Goal: Task Accomplishment & Management: Manage account settings

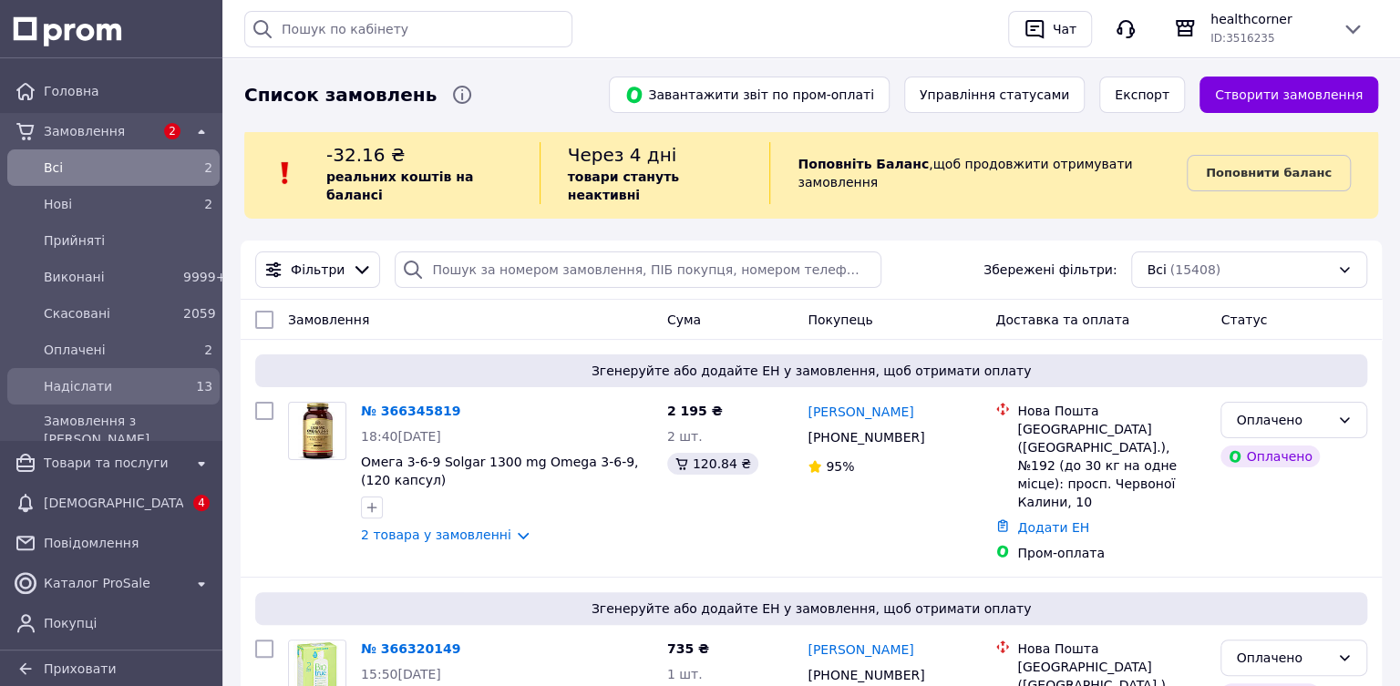
click at [48, 381] on span "Надіслати" at bounding box center [110, 386] width 132 height 18
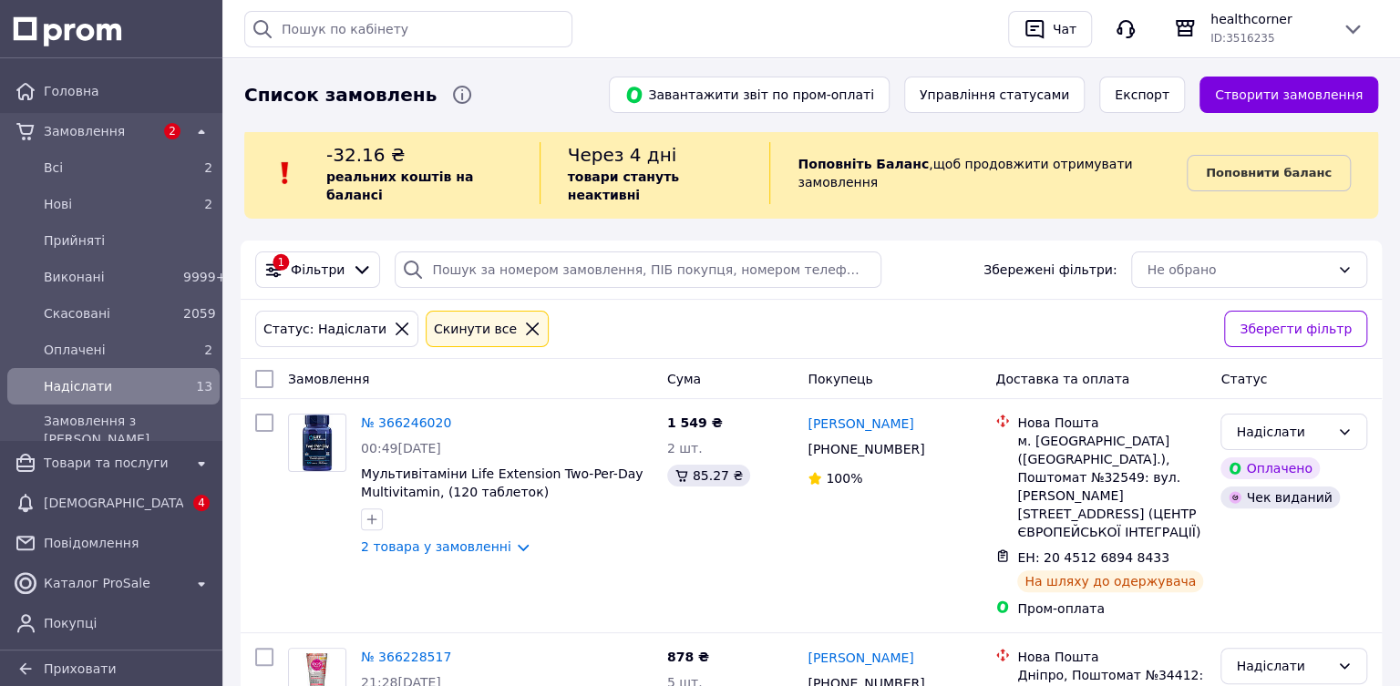
click at [261, 370] on input "checkbox" at bounding box center [264, 379] width 18 height 18
checkbox input "true"
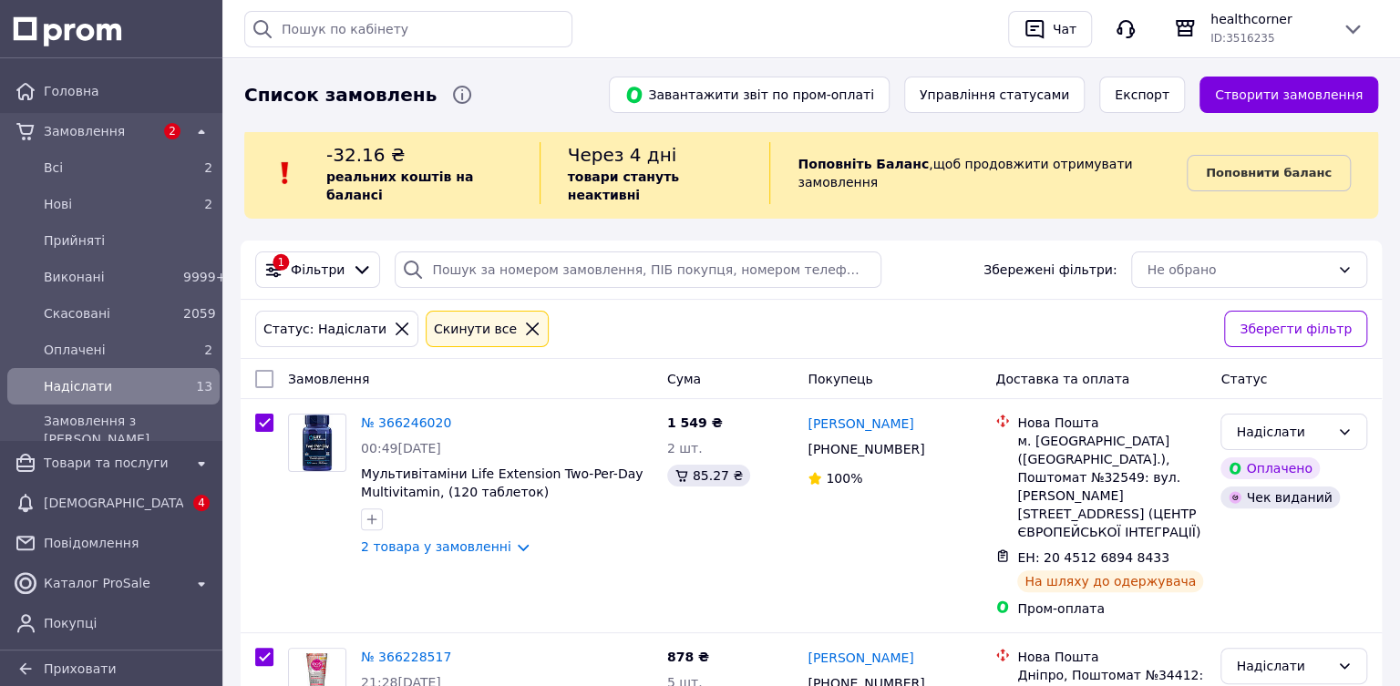
checkbox input "true"
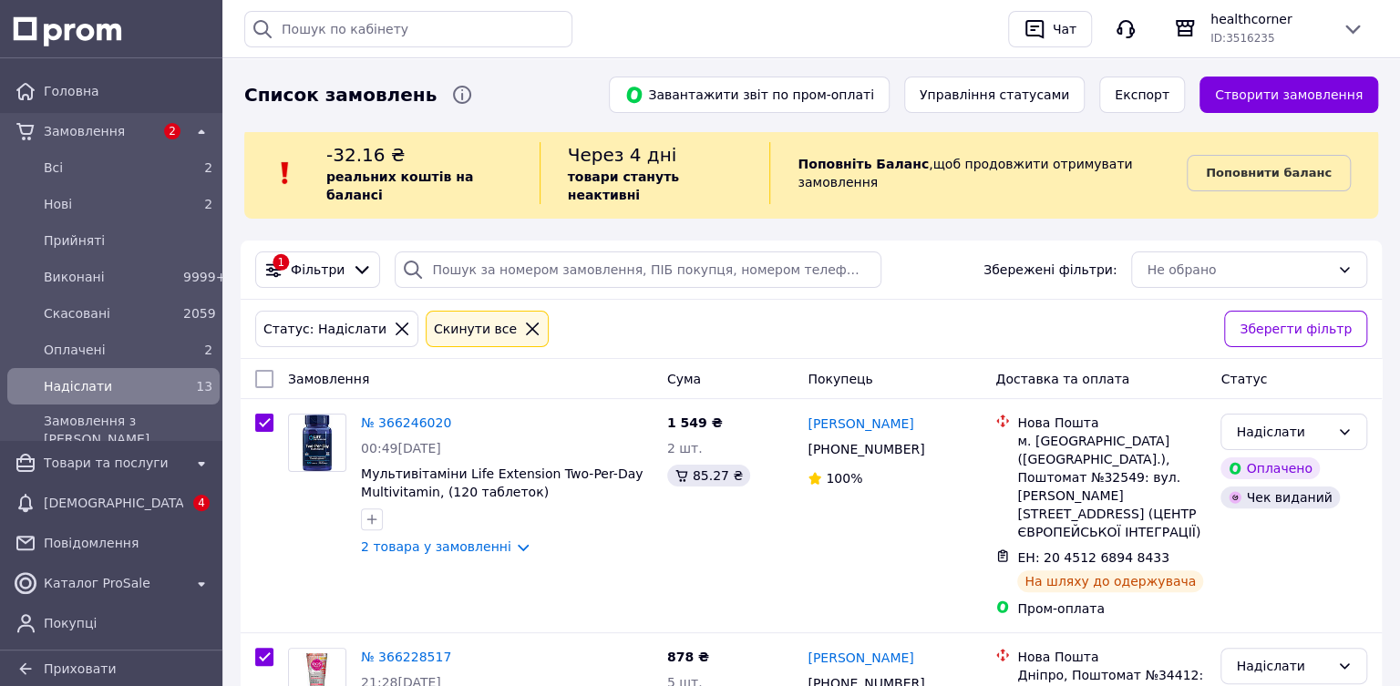
checkbox input "true"
click at [261, 374] on input "checkbox" at bounding box center [258, 380] width 12 height 12
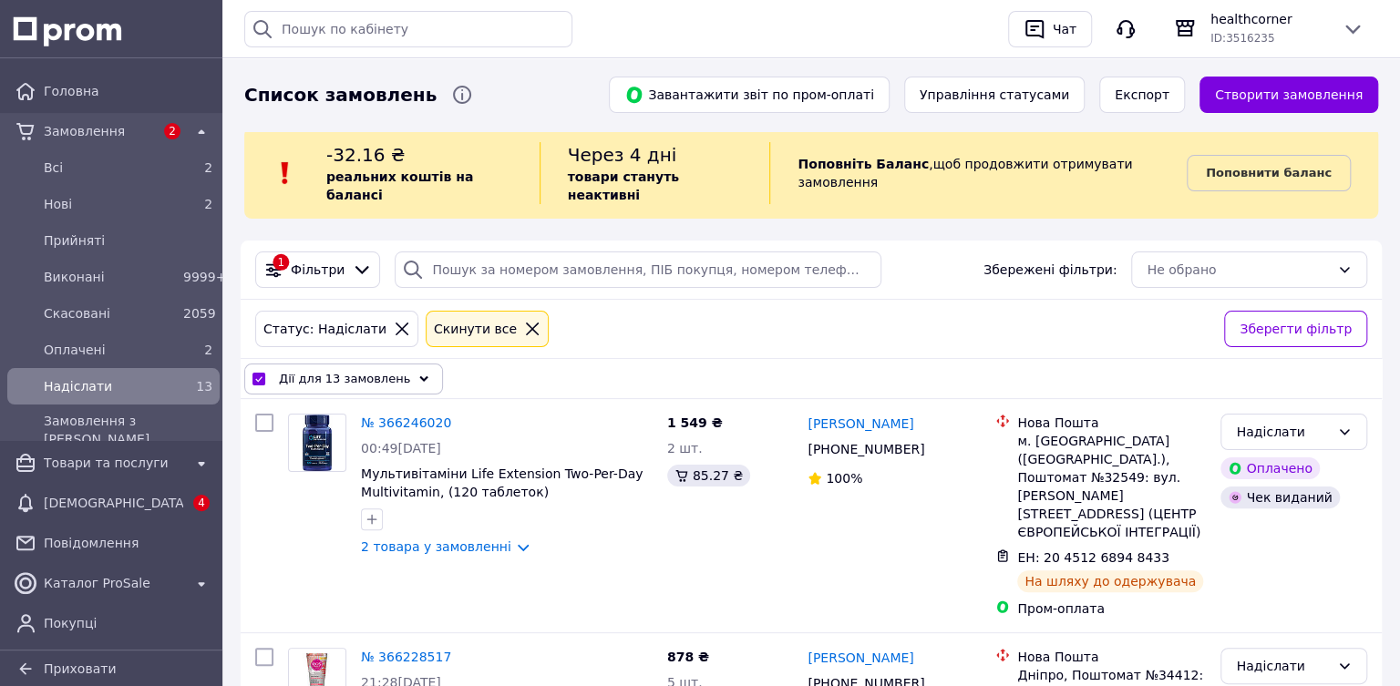
checkbox input "false"
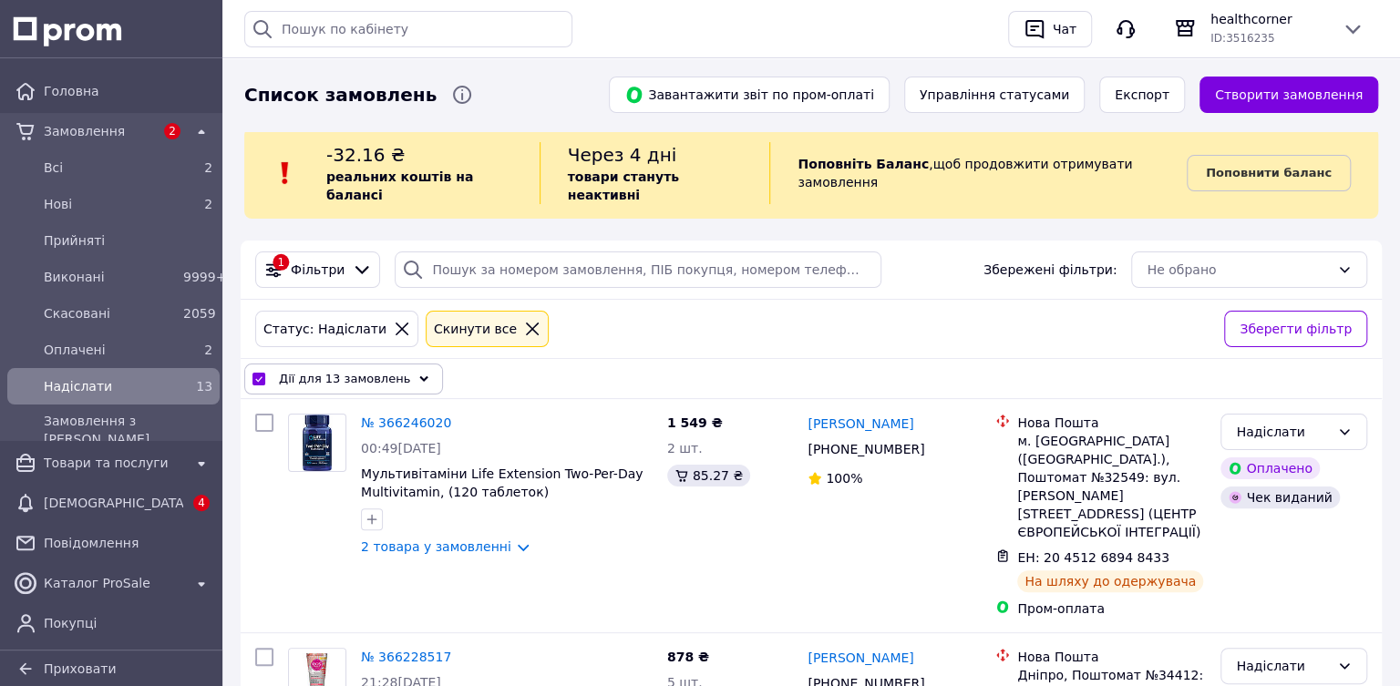
checkbox input "false"
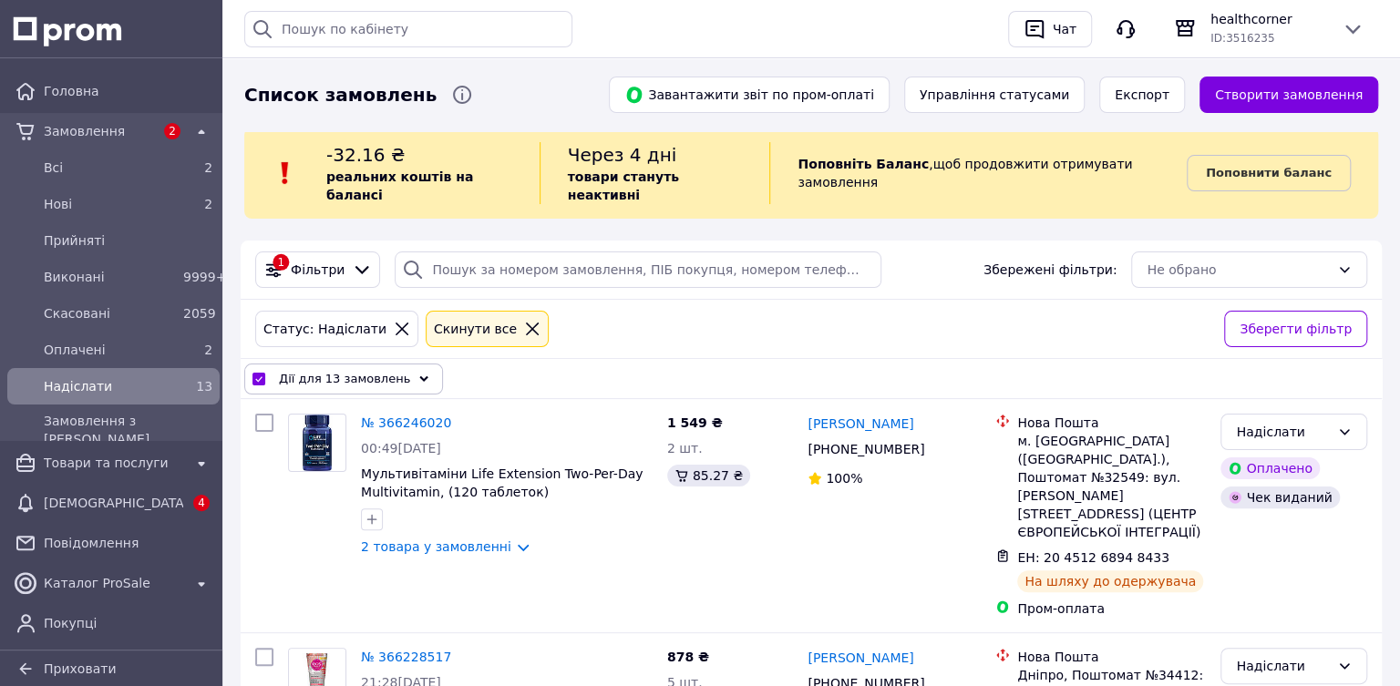
checkbox input "false"
click at [488, 363] on div "Замовлення" at bounding box center [470, 379] width 379 height 33
click at [270, 370] on input "checkbox" at bounding box center [264, 379] width 18 height 18
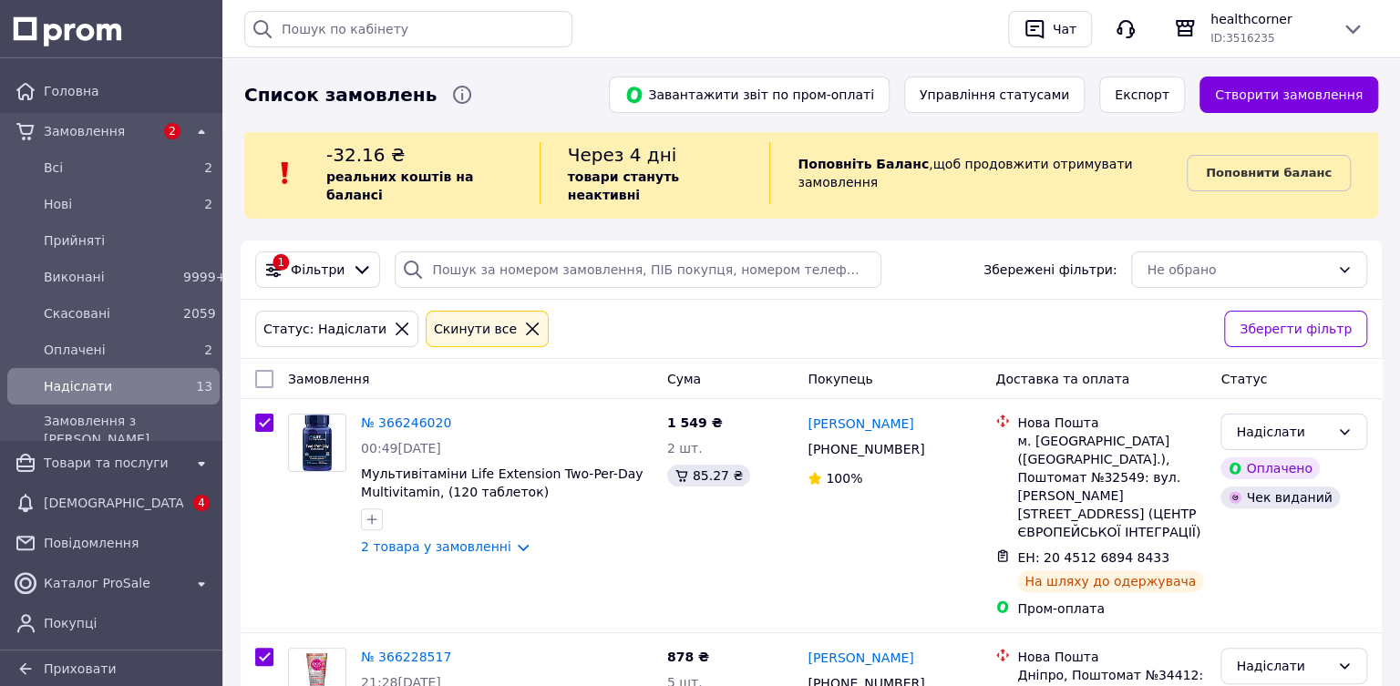
checkbox input "true"
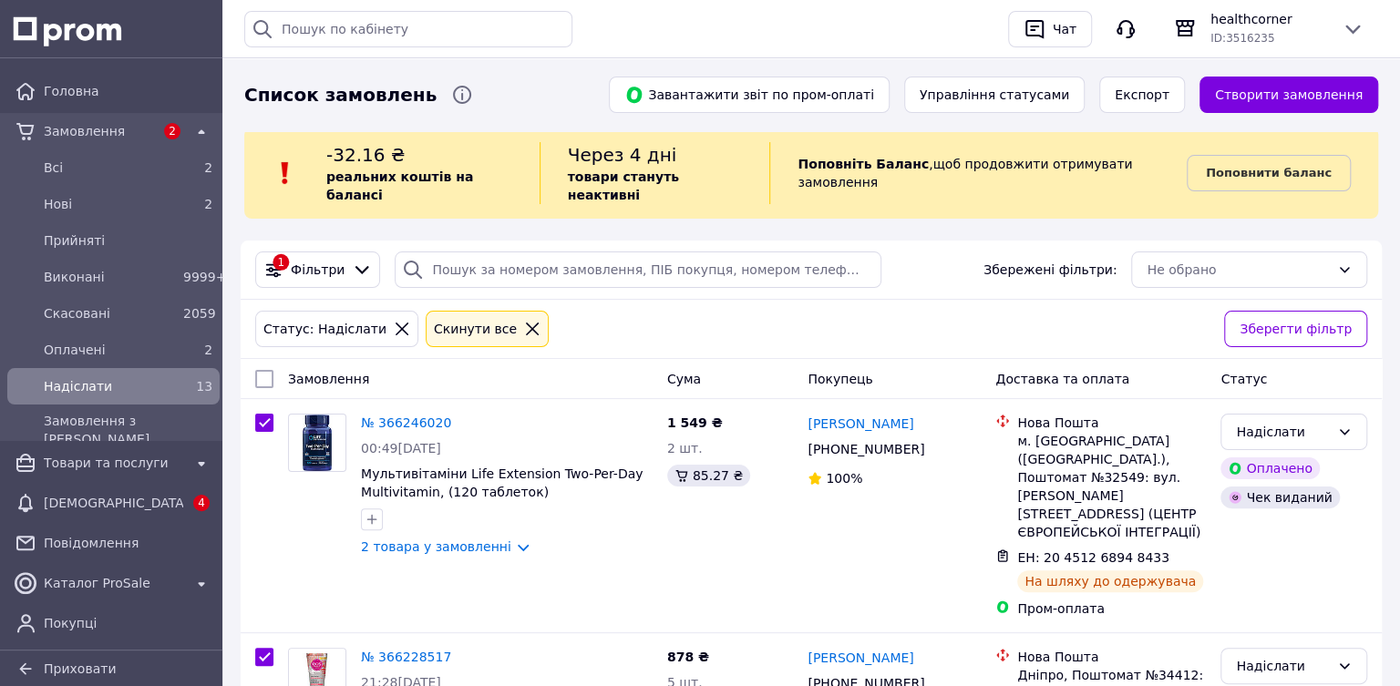
checkbox input "true"
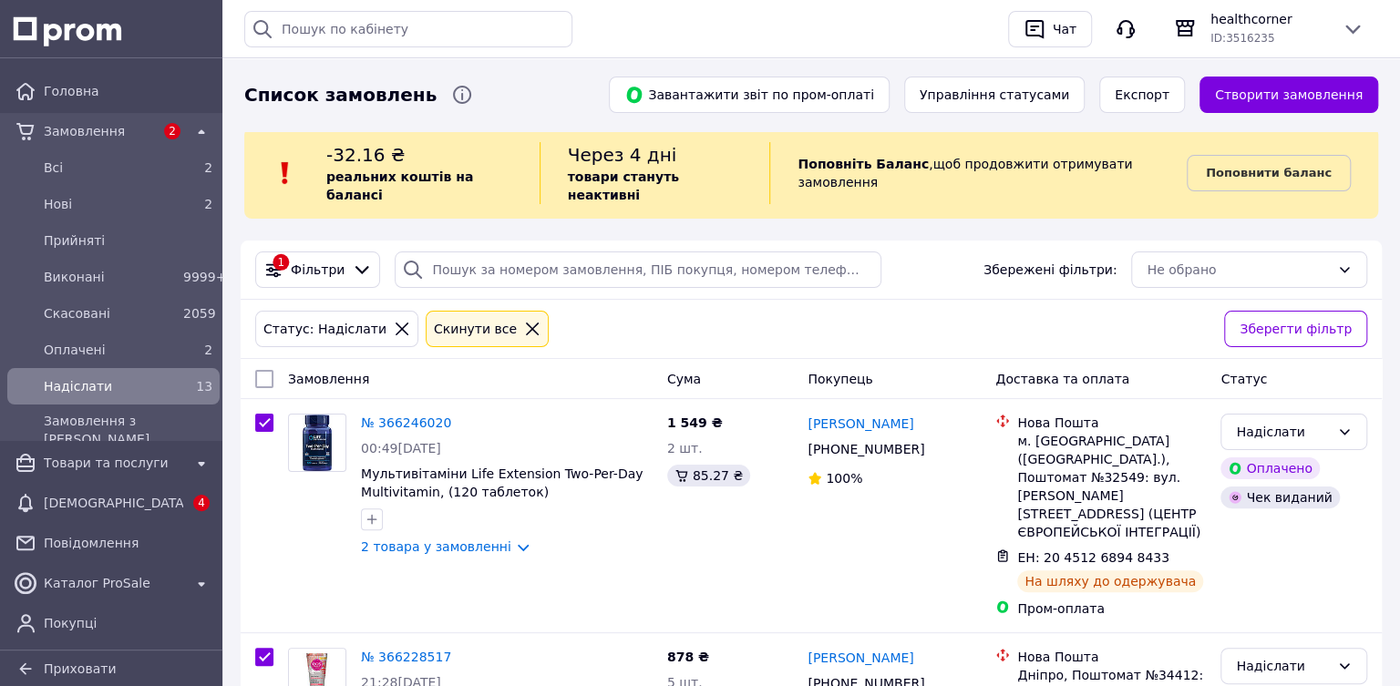
checkbox input "true"
click at [282, 370] on span "Дії для 13 замовлень" at bounding box center [344, 379] width 131 height 18
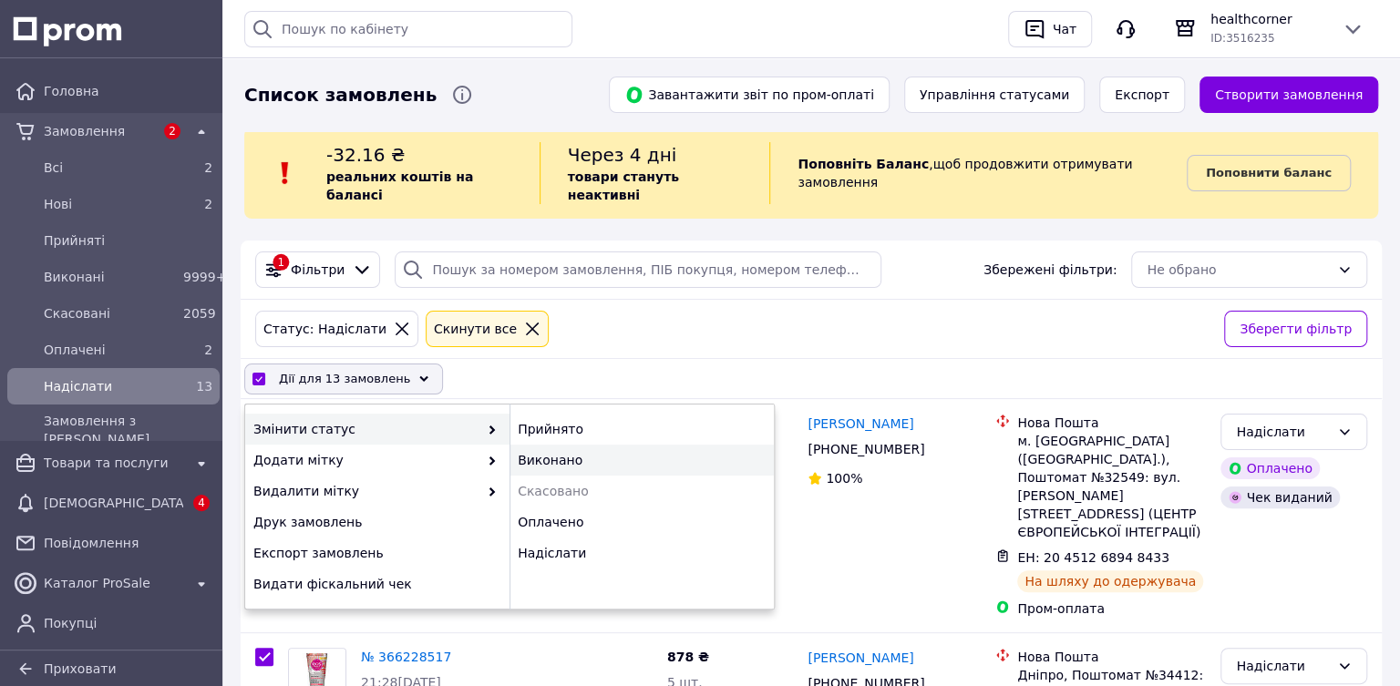
click at [523, 445] on div "Виконано" at bounding box center [641, 460] width 264 height 31
checkbox input "false"
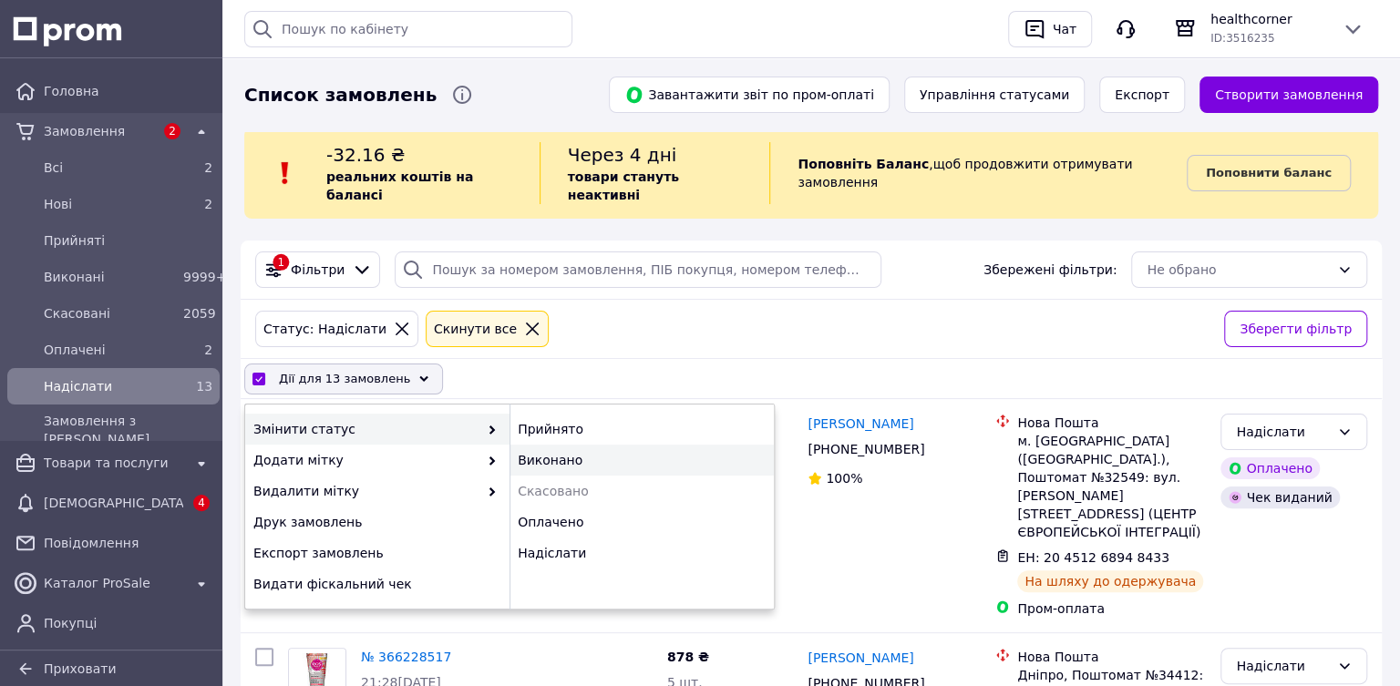
checkbox input "false"
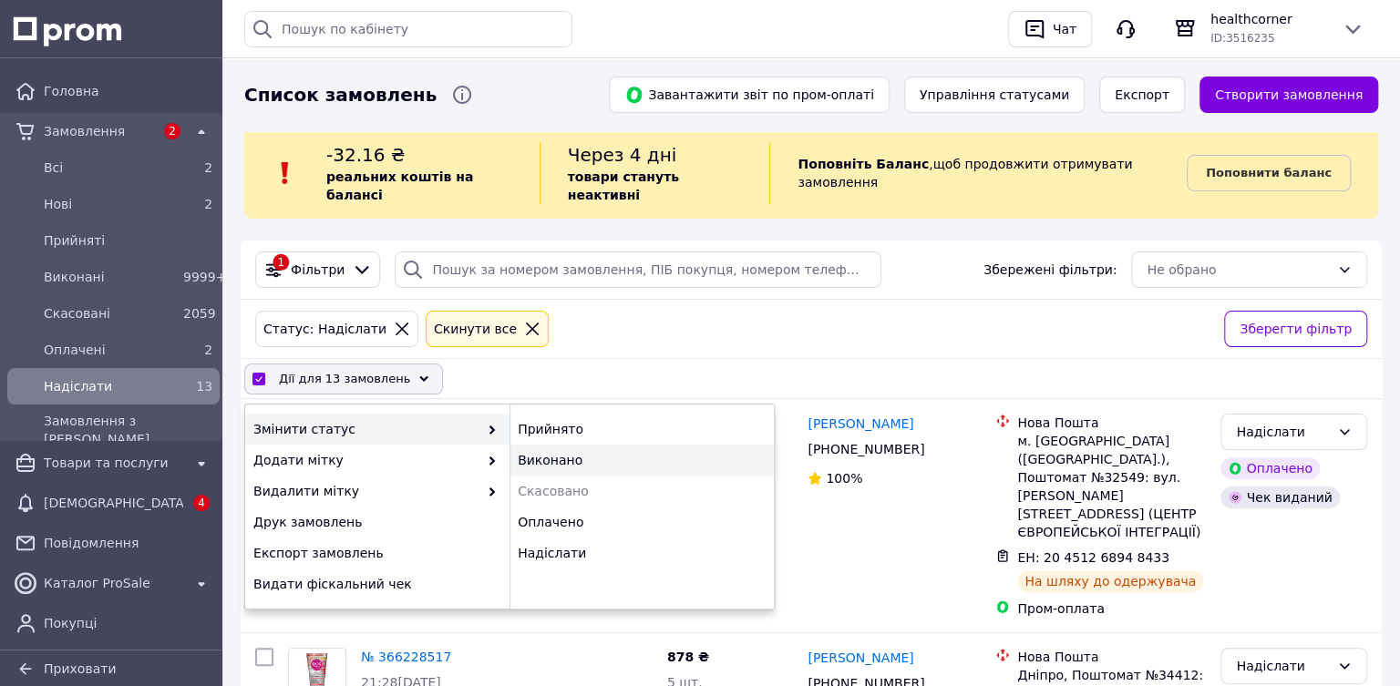
checkbox input "false"
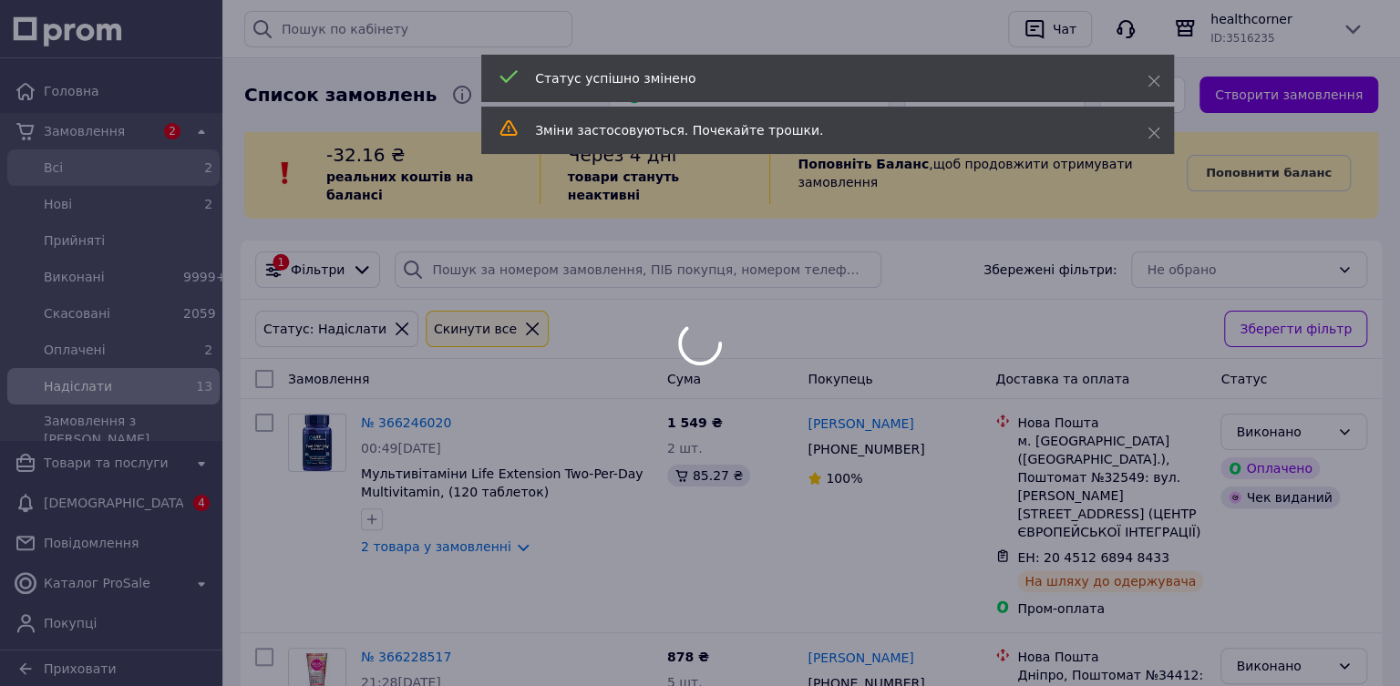
drag, startPoint x: 58, startPoint y: 163, endPoint x: 48, endPoint y: 164, distance: 10.1
click at [58, 163] on div at bounding box center [700, 343] width 1400 height 686
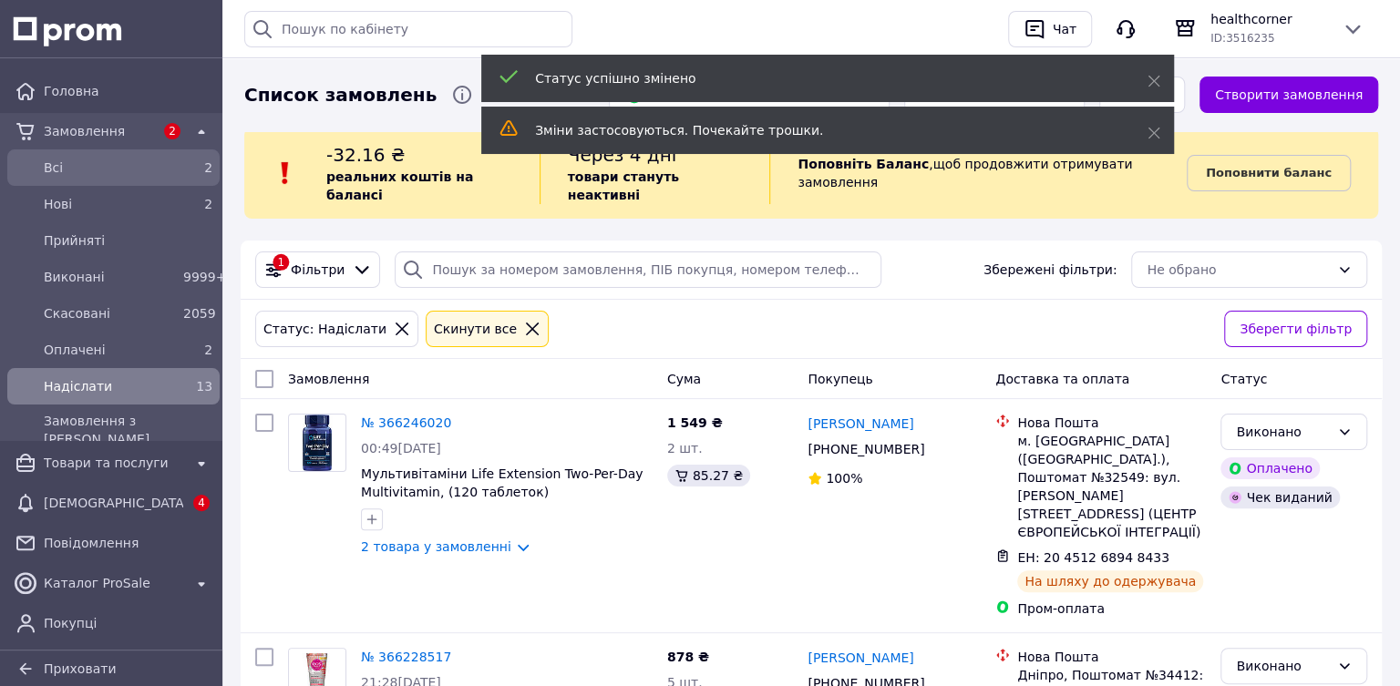
click at [47, 165] on span "Всi" at bounding box center [110, 168] width 132 height 18
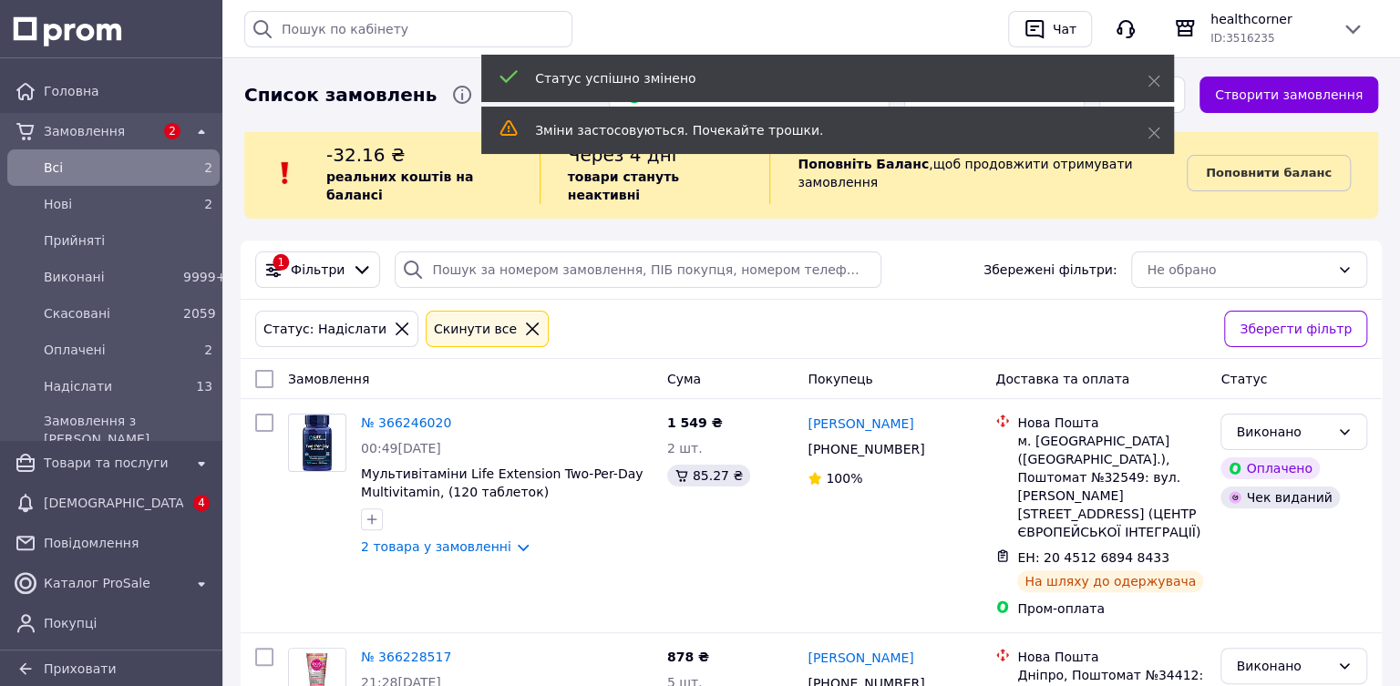
click at [47, 166] on span "Всi" at bounding box center [110, 168] width 132 height 18
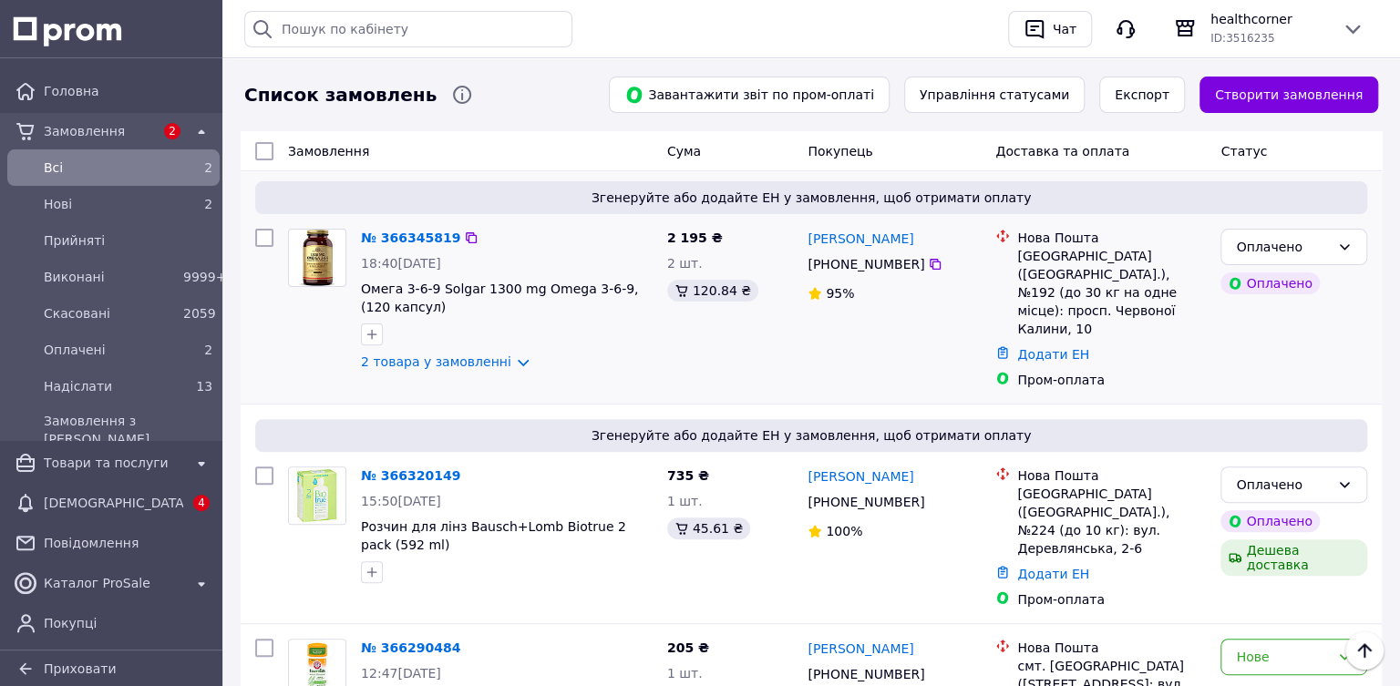
scroll to position [149, 0]
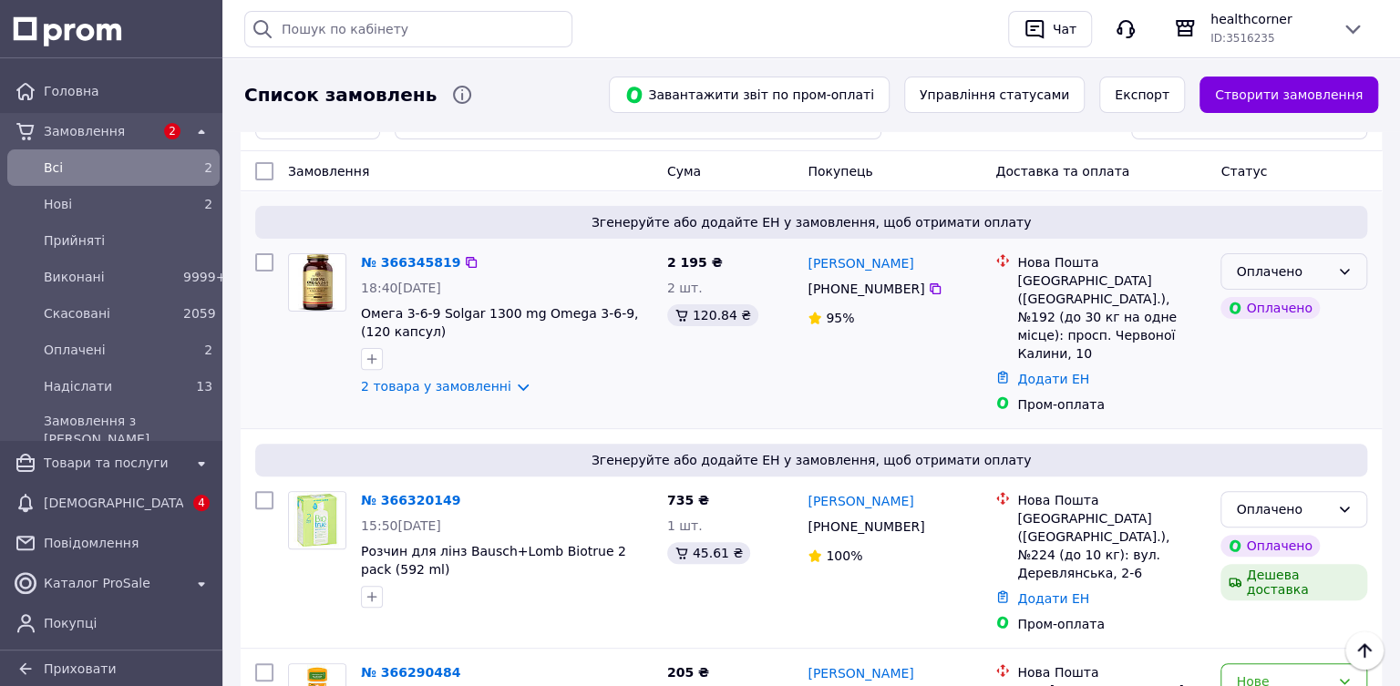
click at [1250, 261] on div "Оплачено" at bounding box center [1283, 271] width 94 height 20
click at [1238, 390] on li "Надіслати" at bounding box center [1293, 390] width 145 height 33
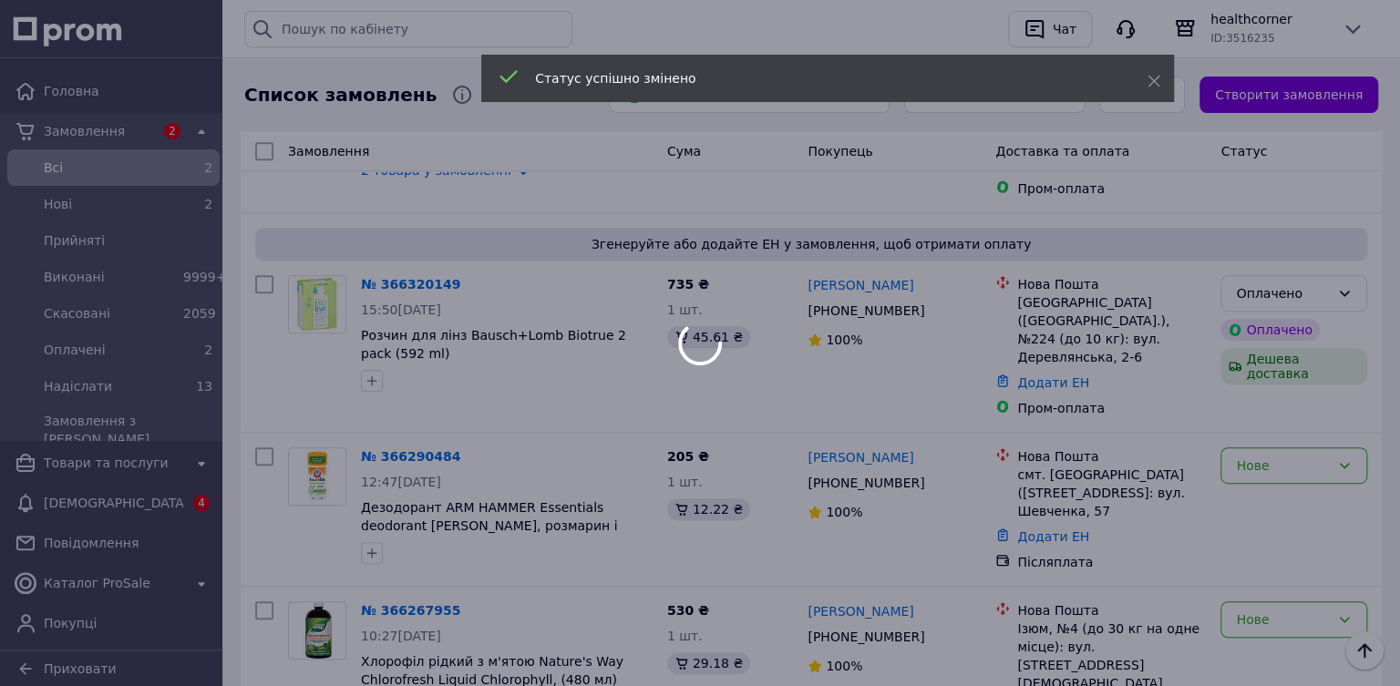
scroll to position [365, 0]
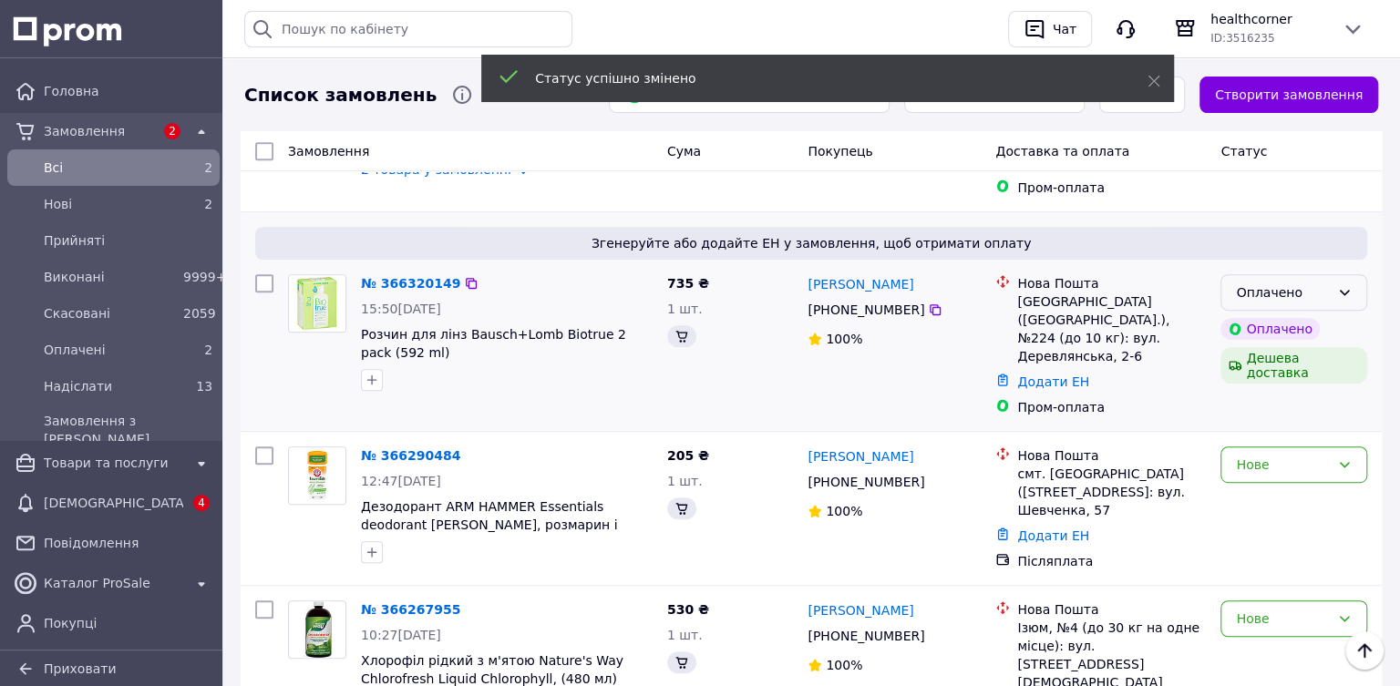
click at [1243, 282] on div "Оплачено" at bounding box center [1283, 292] width 94 height 20
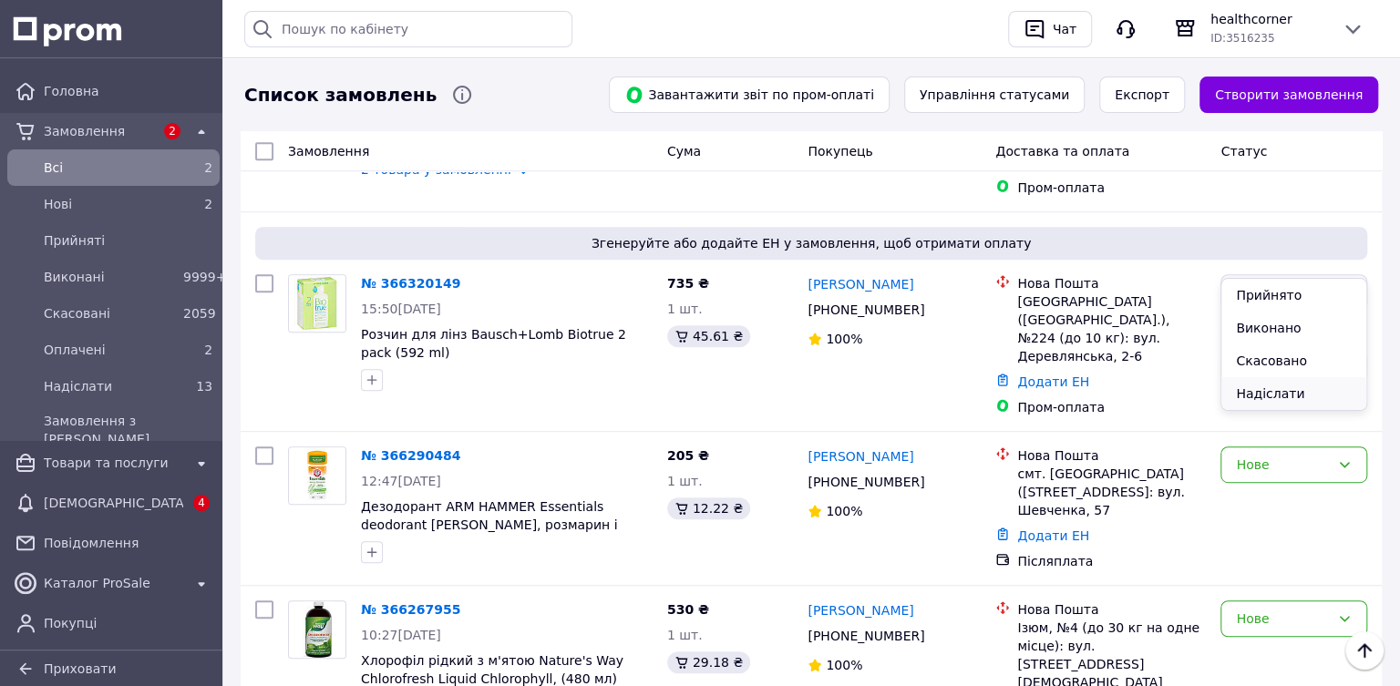
click at [1243, 391] on li "Надіслати" at bounding box center [1293, 393] width 145 height 33
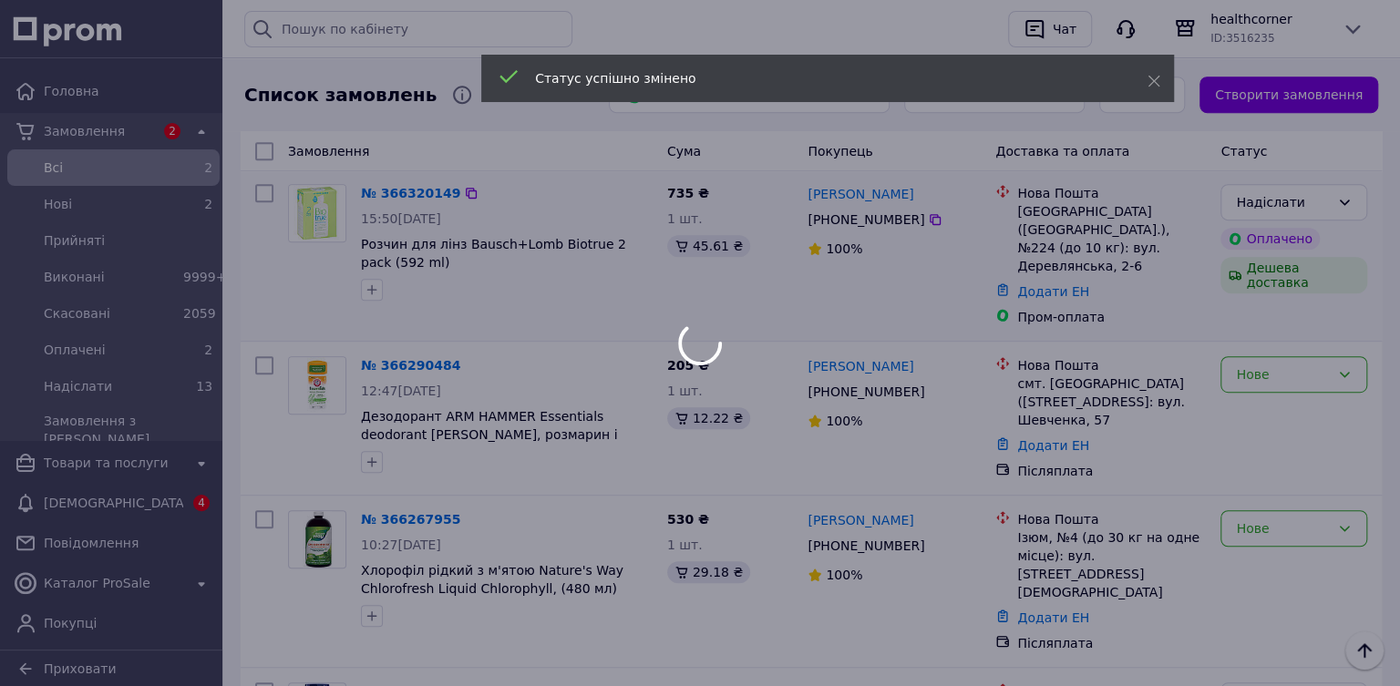
scroll to position [485, 0]
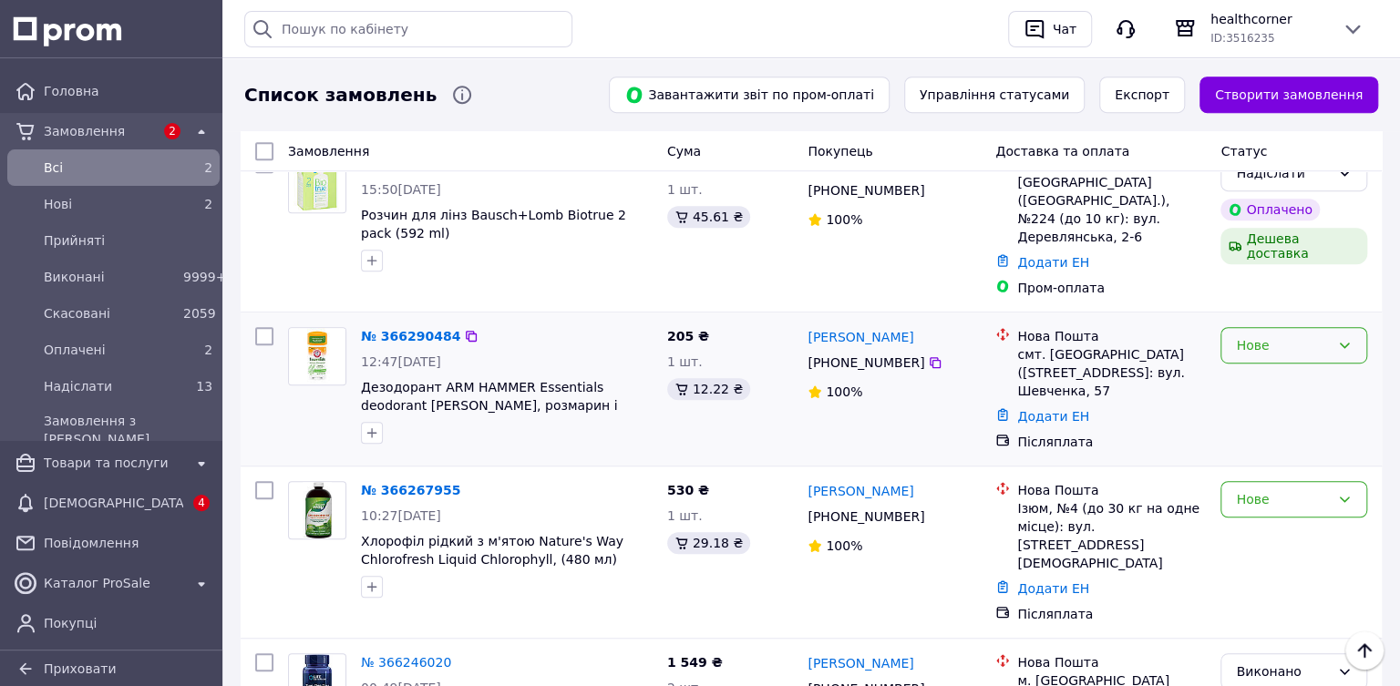
click at [1240, 335] on div "Нове" at bounding box center [1283, 345] width 94 height 20
click at [1245, 449] on li "Надіслати" at bounding box center [1293, 453] width 145 height 33
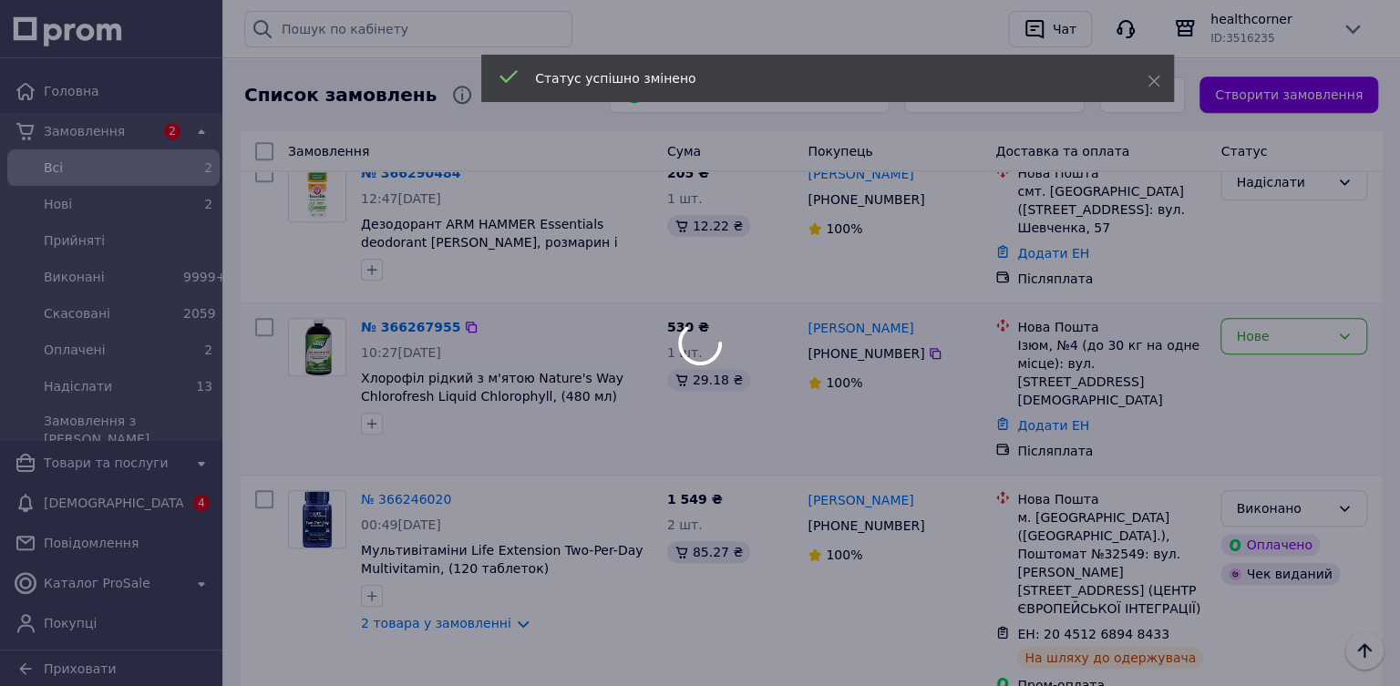
scroll to position [660, 0]
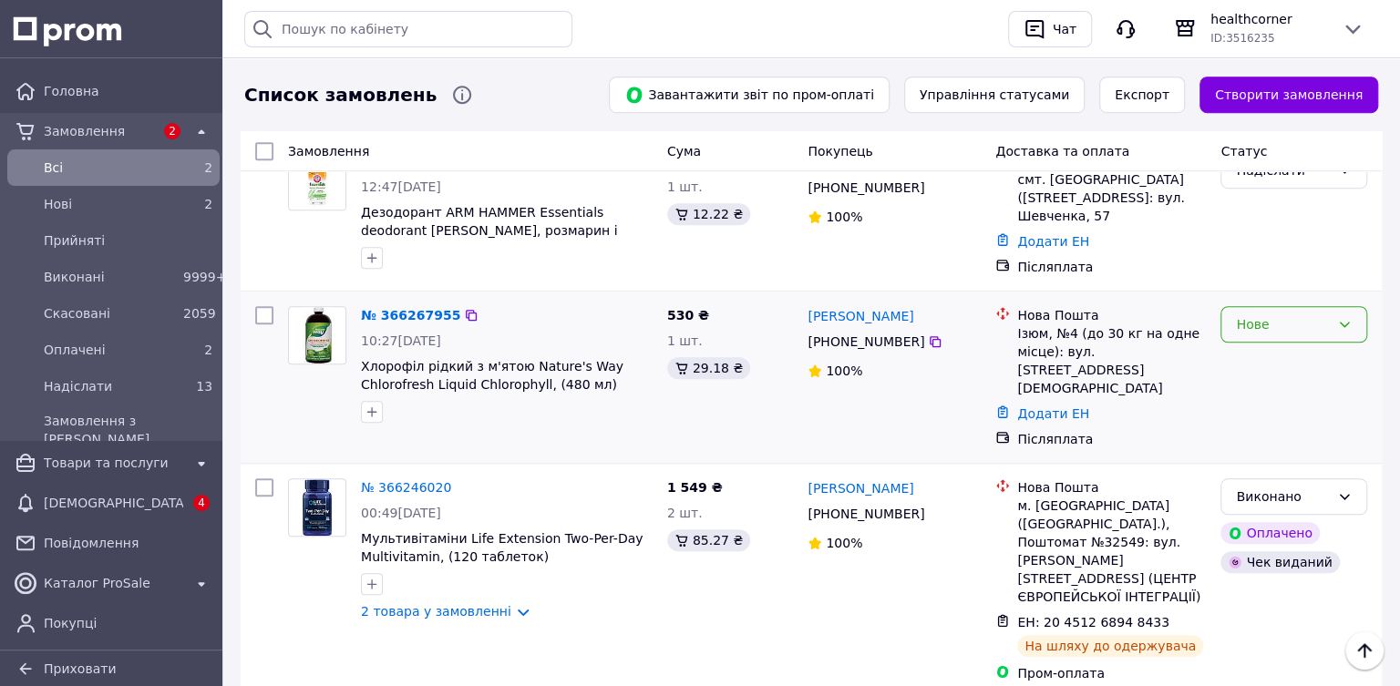
click at [1242, 314] on div "Нове" at bounding box center [1283, 324] width 94 height 20
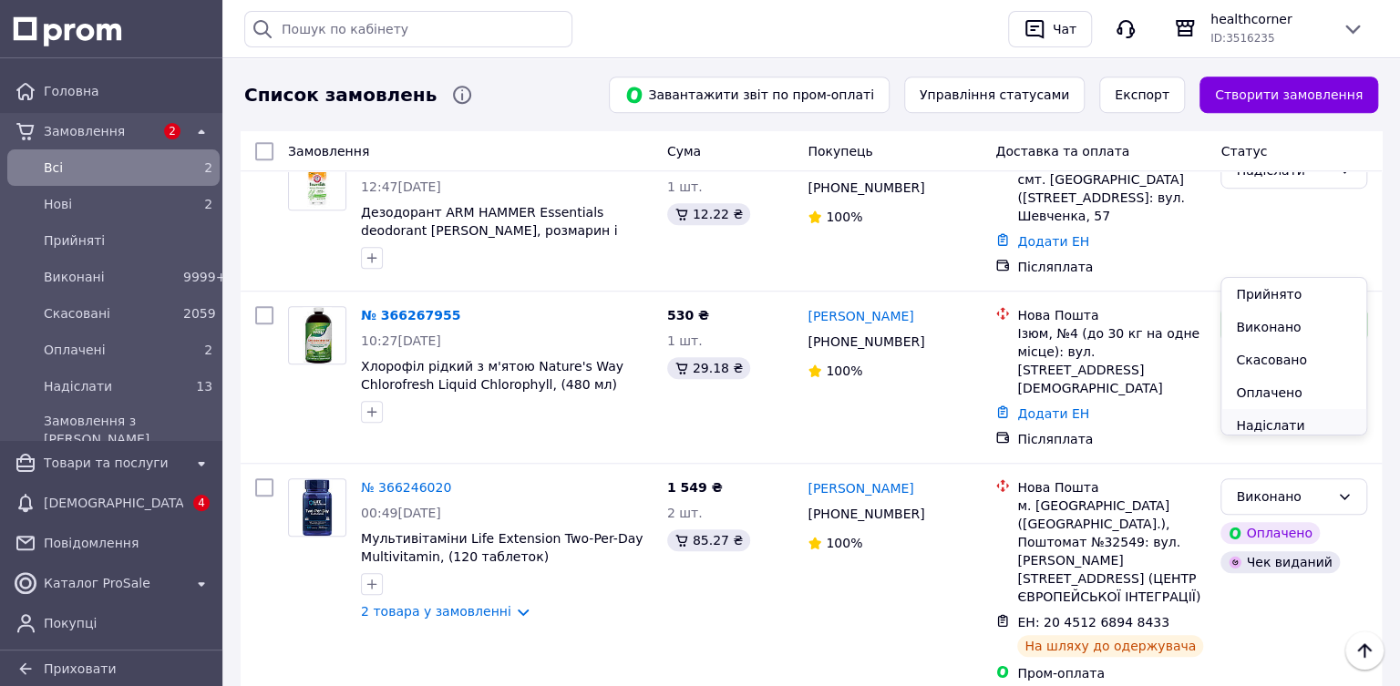
click at [1242, 422] on li "Надіслати" at bounding box center [1293, 425] width 145 height 33
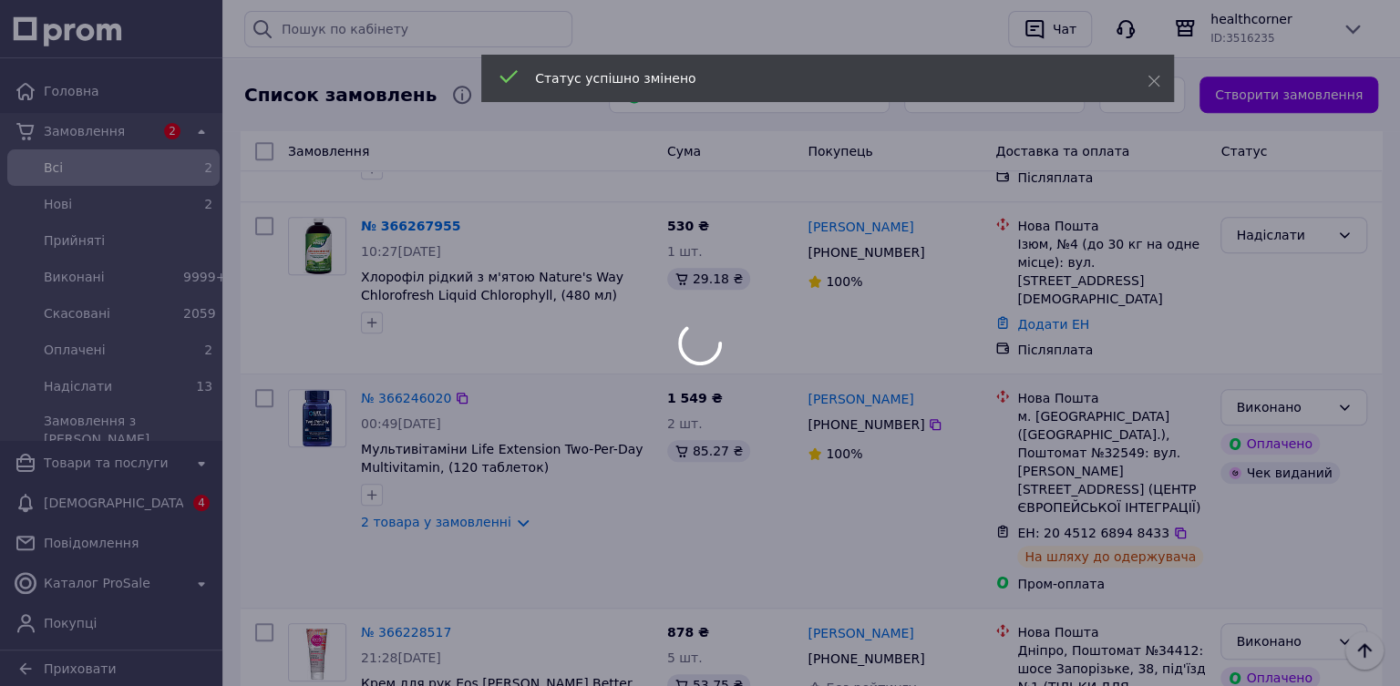
scroll to position [773, 0]
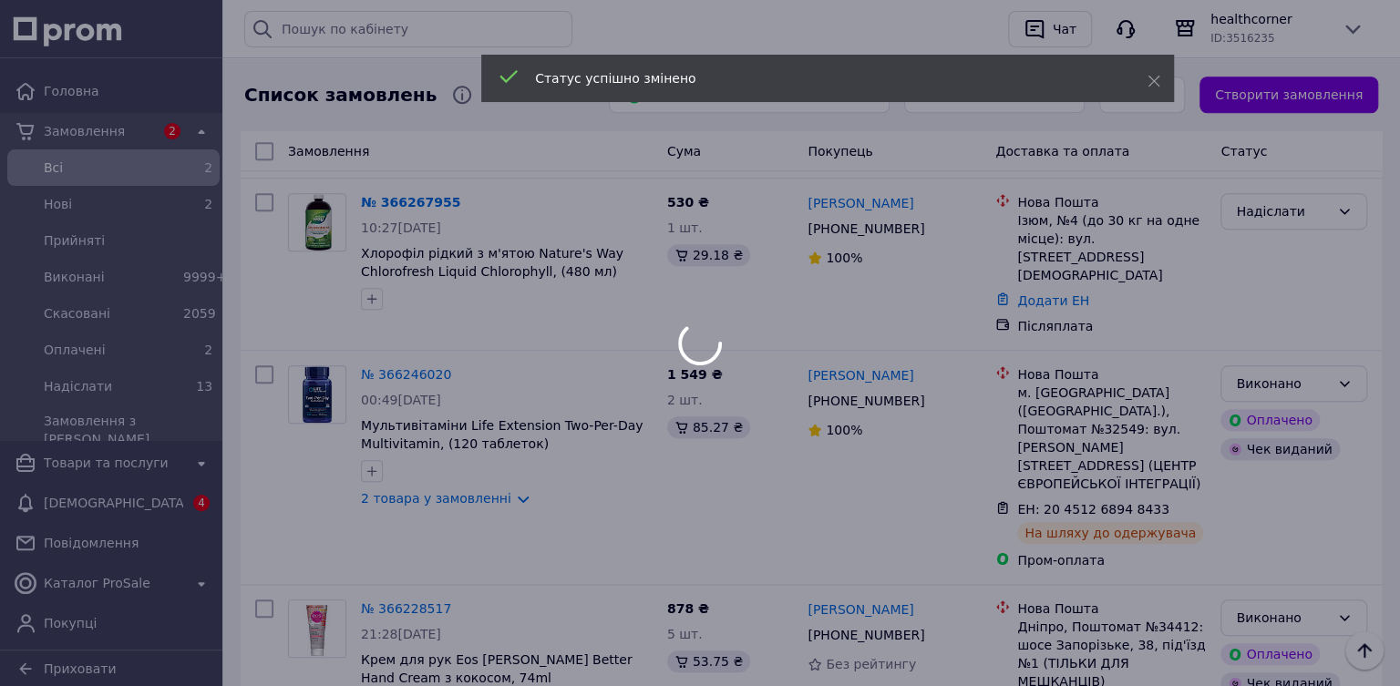
click at [48, 497] on div at bounding box center [700, 343] width 1400 height 686
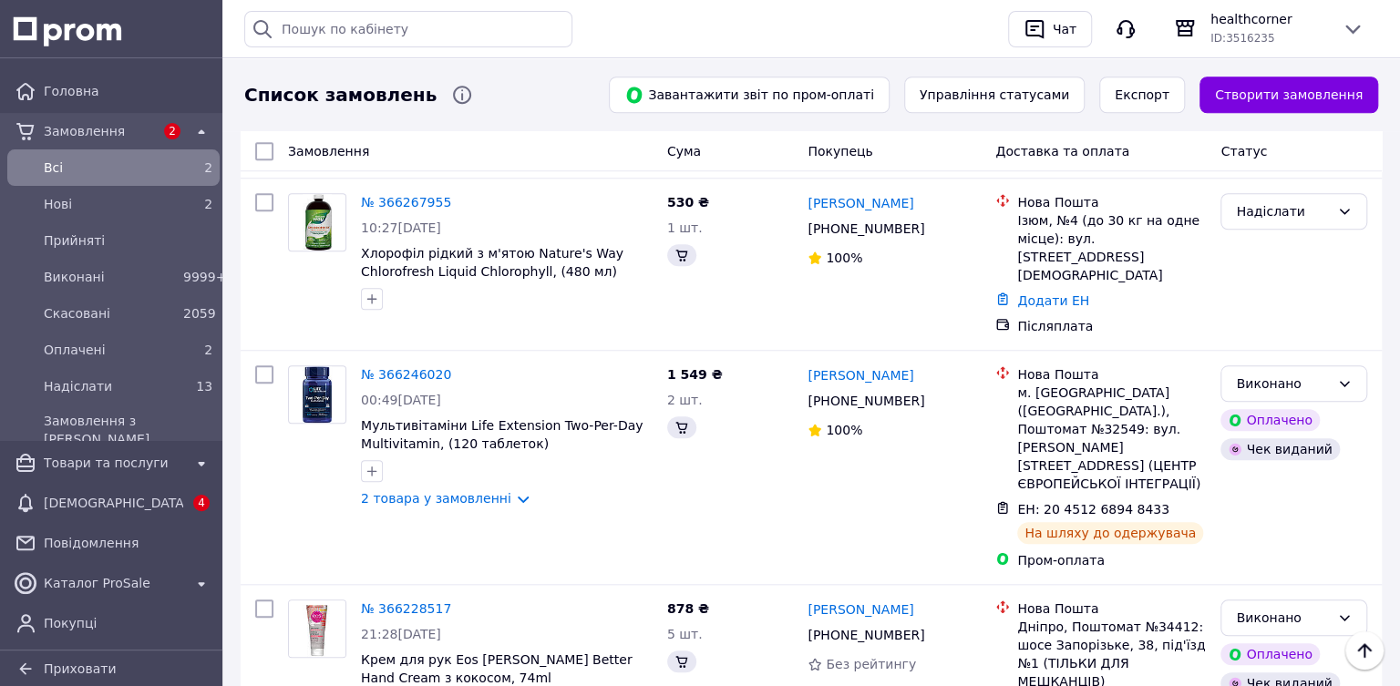
click at [48, 504] on span "[DEMOGRAPHIC_DATA]" at bounding box center [113, 503] width 139 height 18
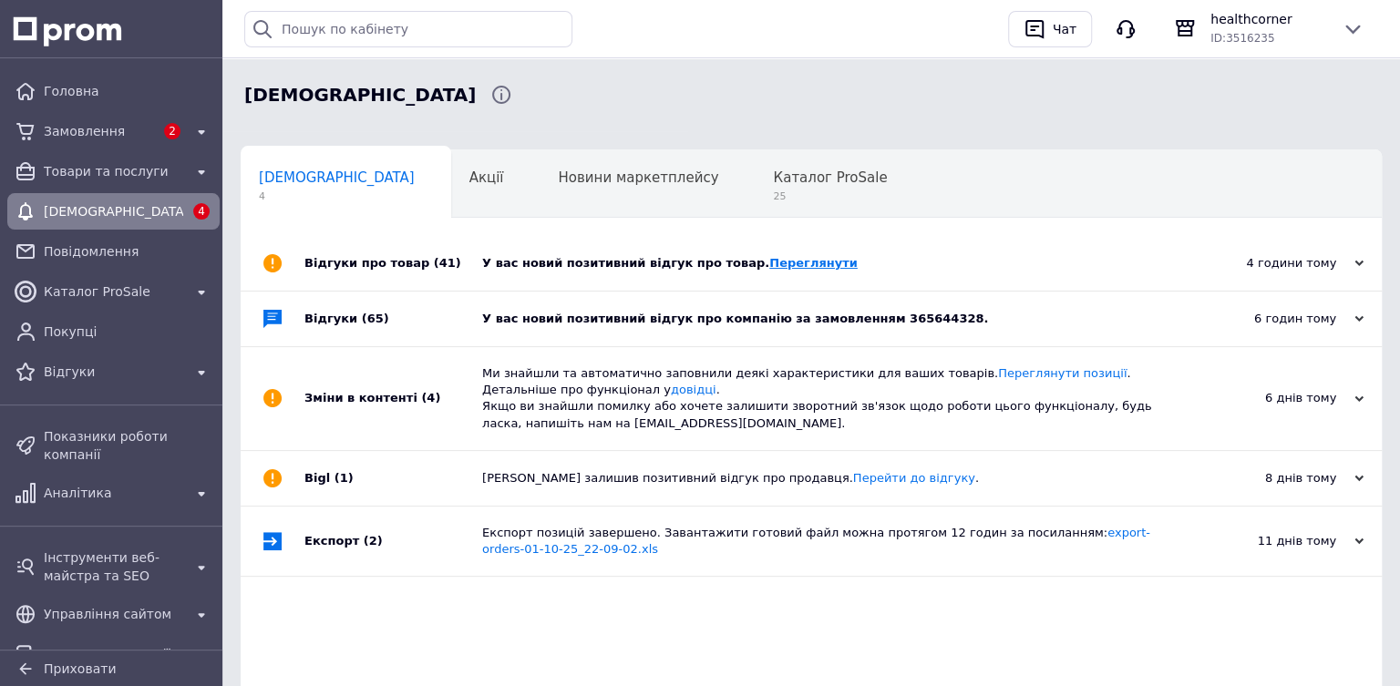
click at [769, 257] on link "Переглянути" at bounding box center [813, 263] width 88 height 14
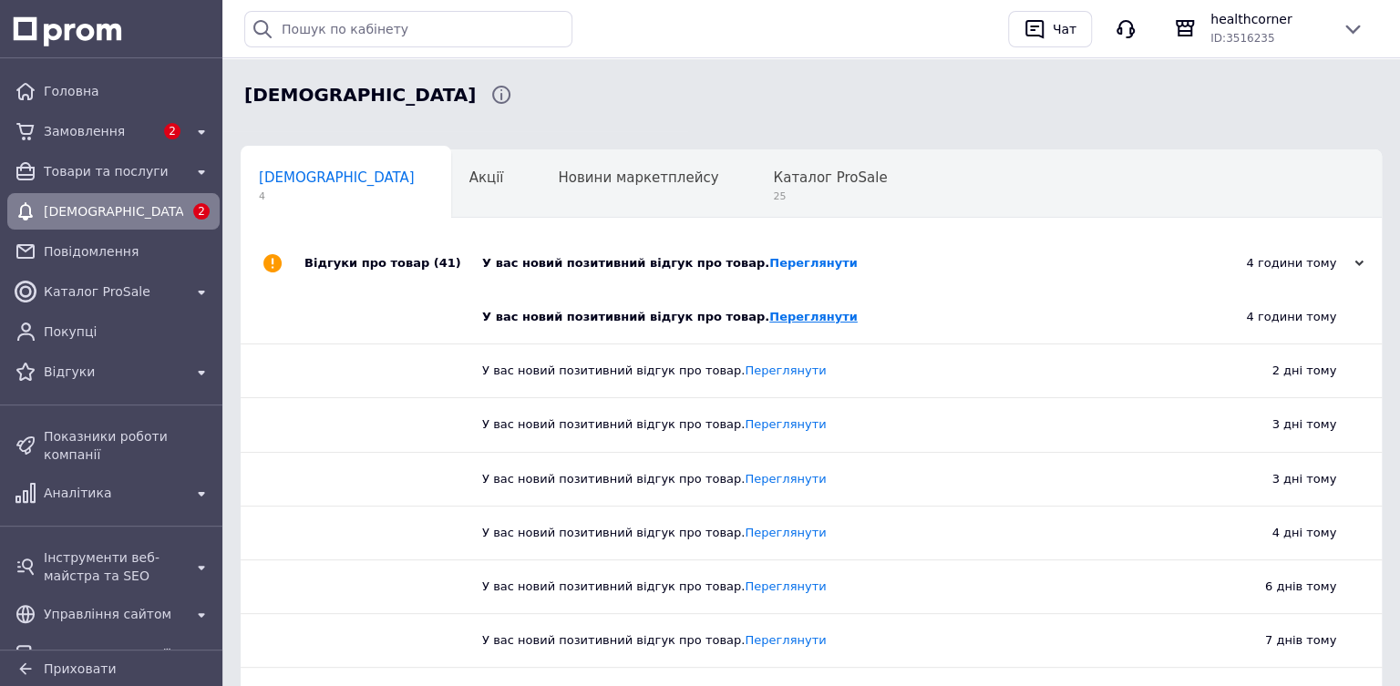
click at [769, 314] on link "Переглянути" at bounding box center [813, 317] width 88 height 14
click at [51, 210] on span "[DEMOGRAPHIC_DATA]" at bounding box center [113, 211] width 139 height 18
click at [52, 211] on span "[DEMOGRAPHIC_DATA]" at bounding box center [113, 211] width 139 height 18
click at [1356, 258] on div "4 години тому" at bounding box center [1272, 263] width 182 height 16
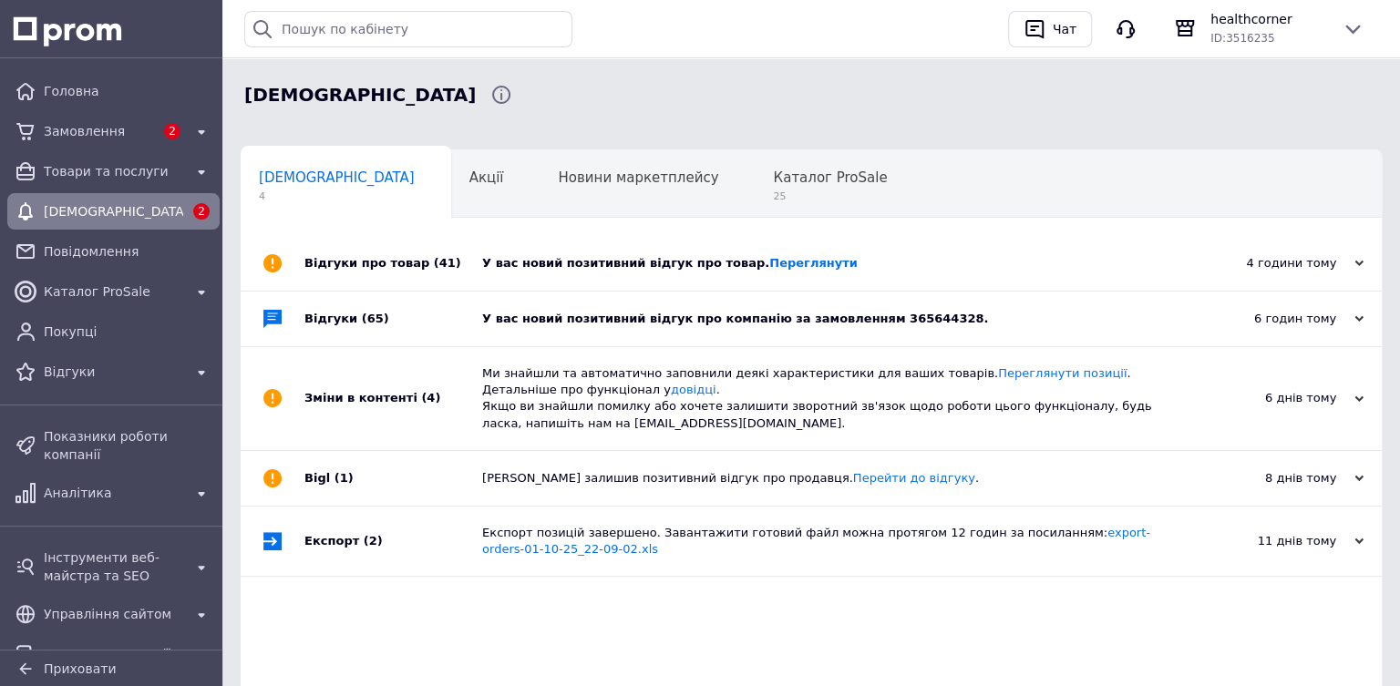
click at [487, 314] on div "У вас новий позитивний відгук про компанію за замовленням 365644328." at bounding box center [831, 319] width 699 height 16
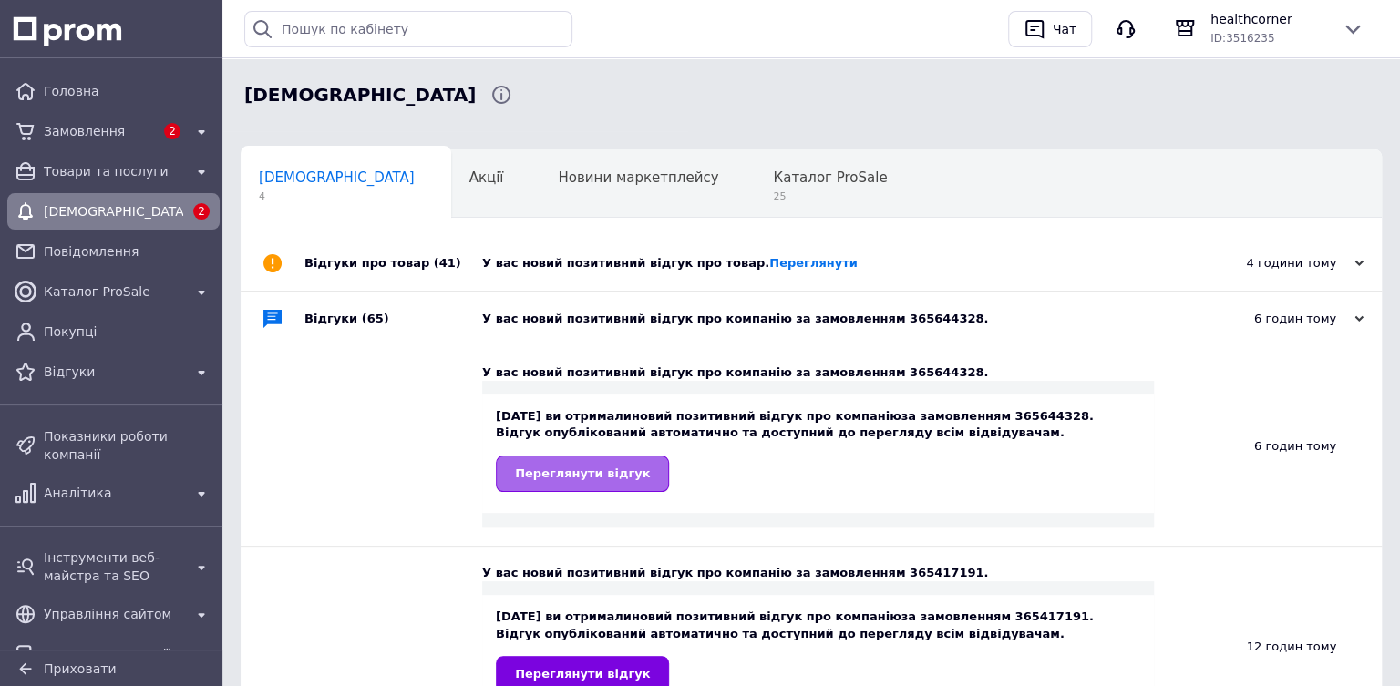
click at [510, 463] on link "Переглянути відгук" at bounding box center [582, 474] width 173 height 36
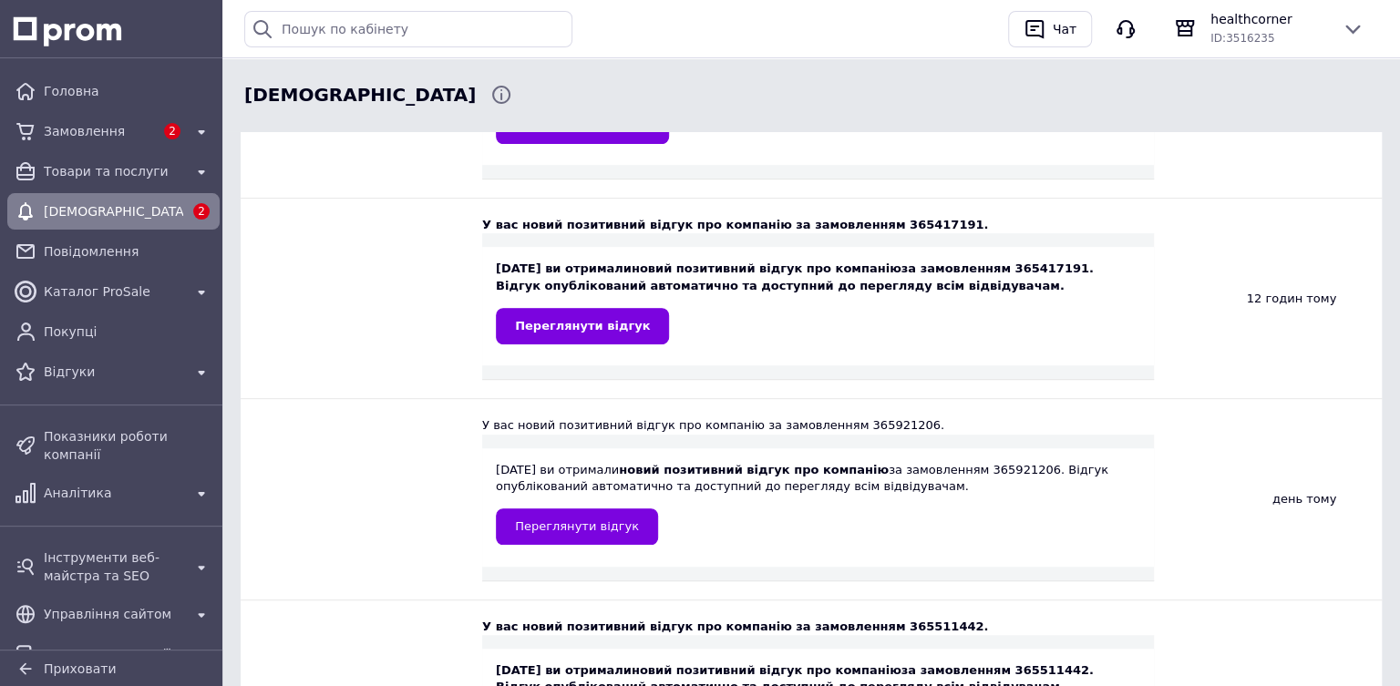
scroll to position [358, 0]
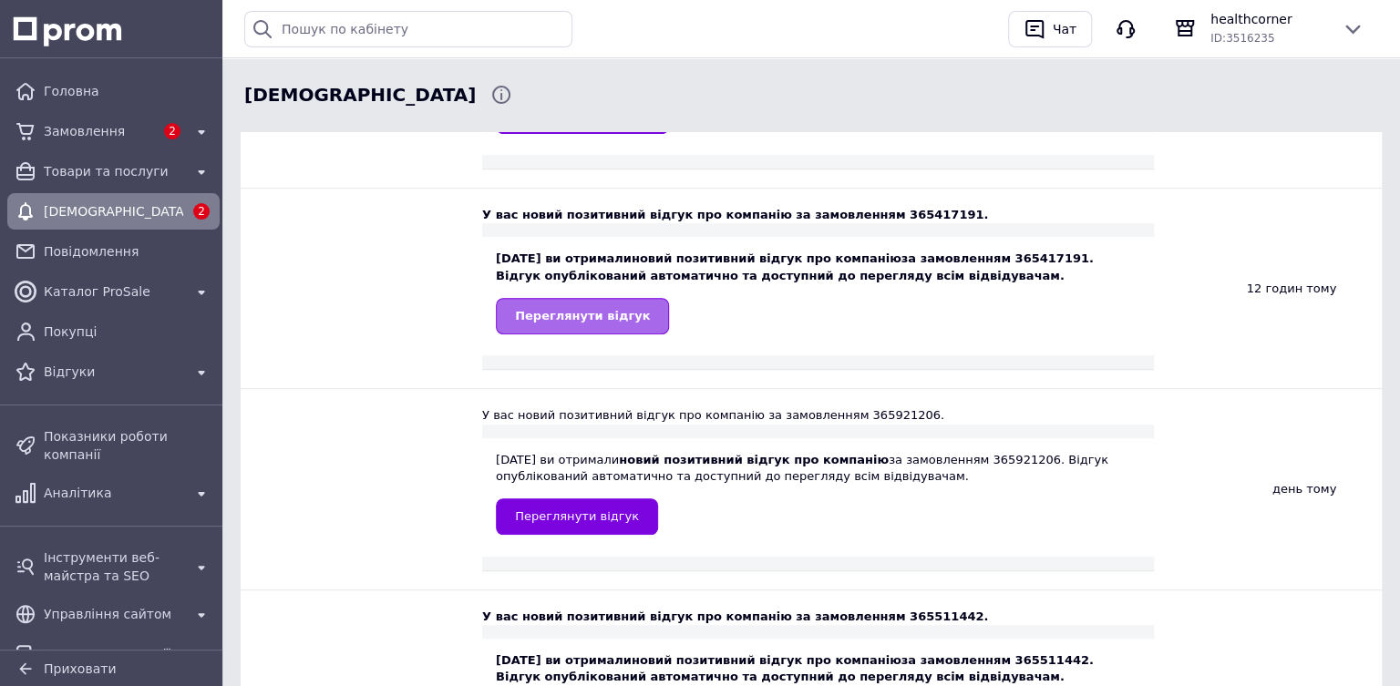
click at [515, 309] on span "Переглянути відгук" at bounding box center [582, 316] width 135 height 14
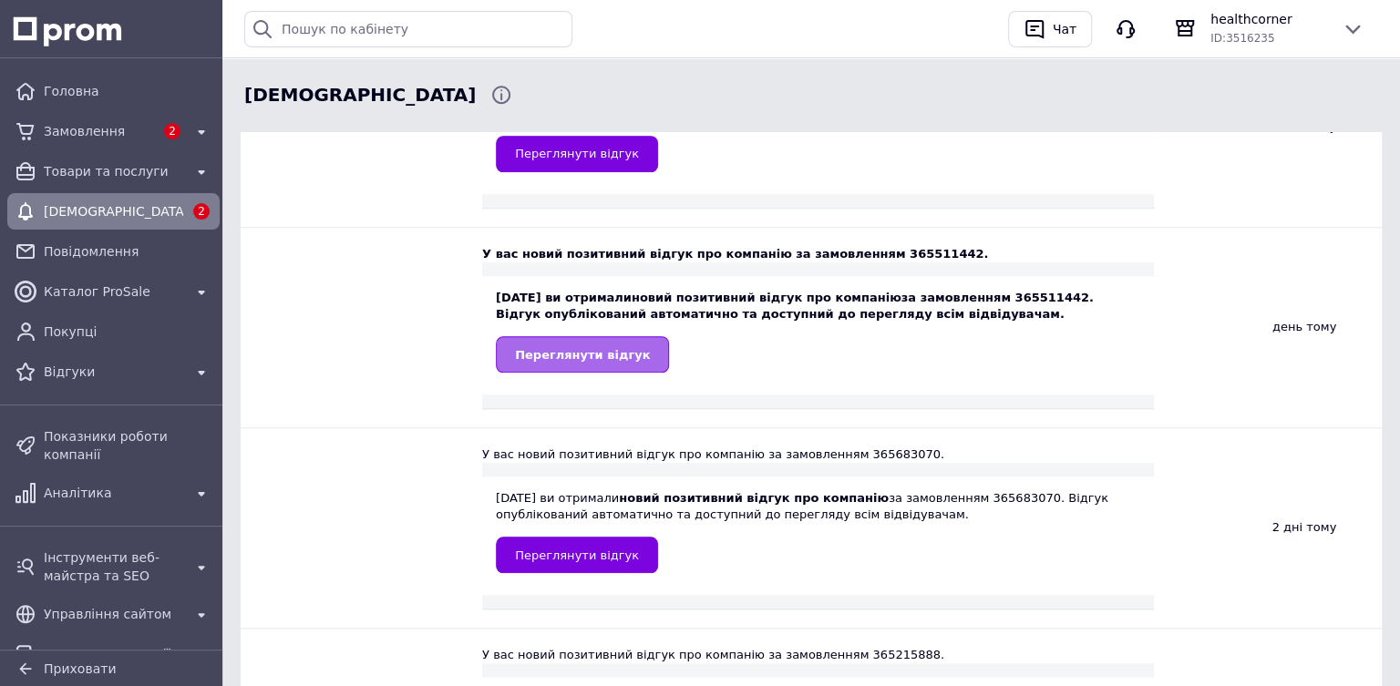
click at [513, 343] on link "Переглянути відгук" at bounding box center [582, 354] width 173 height 36
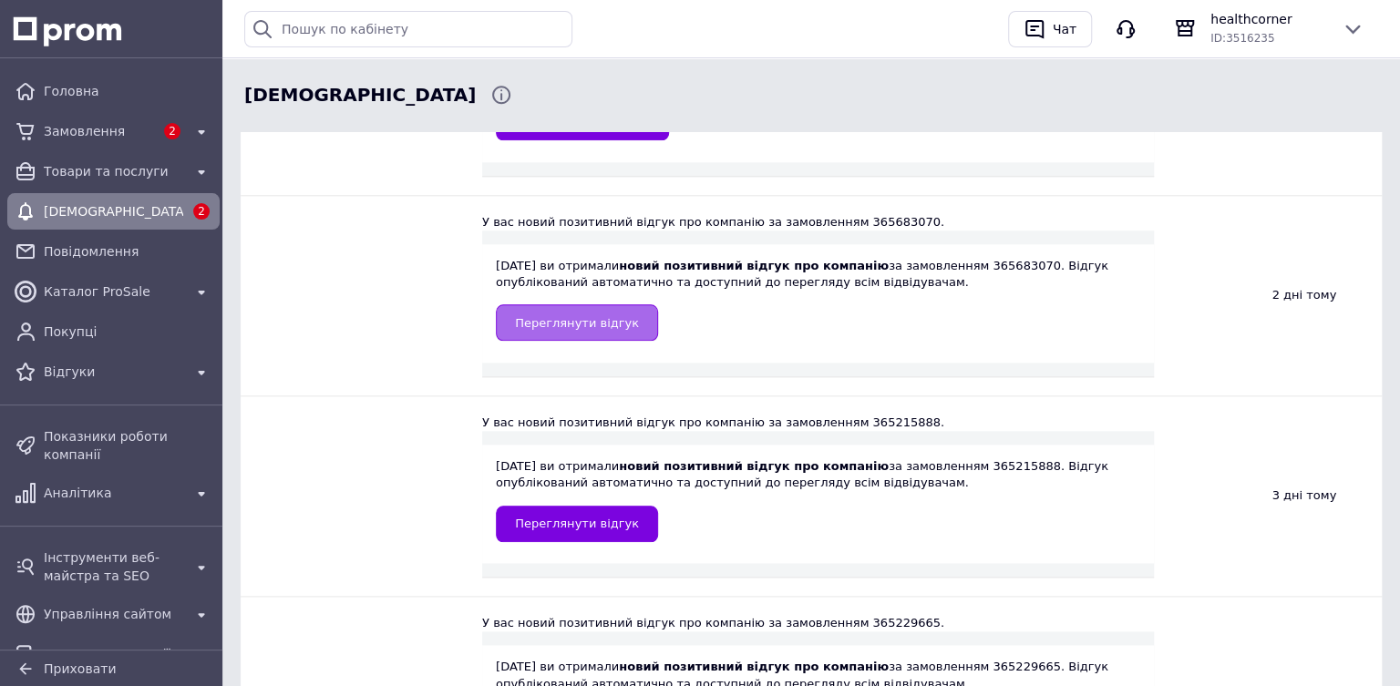
scroll to position [955, 0]
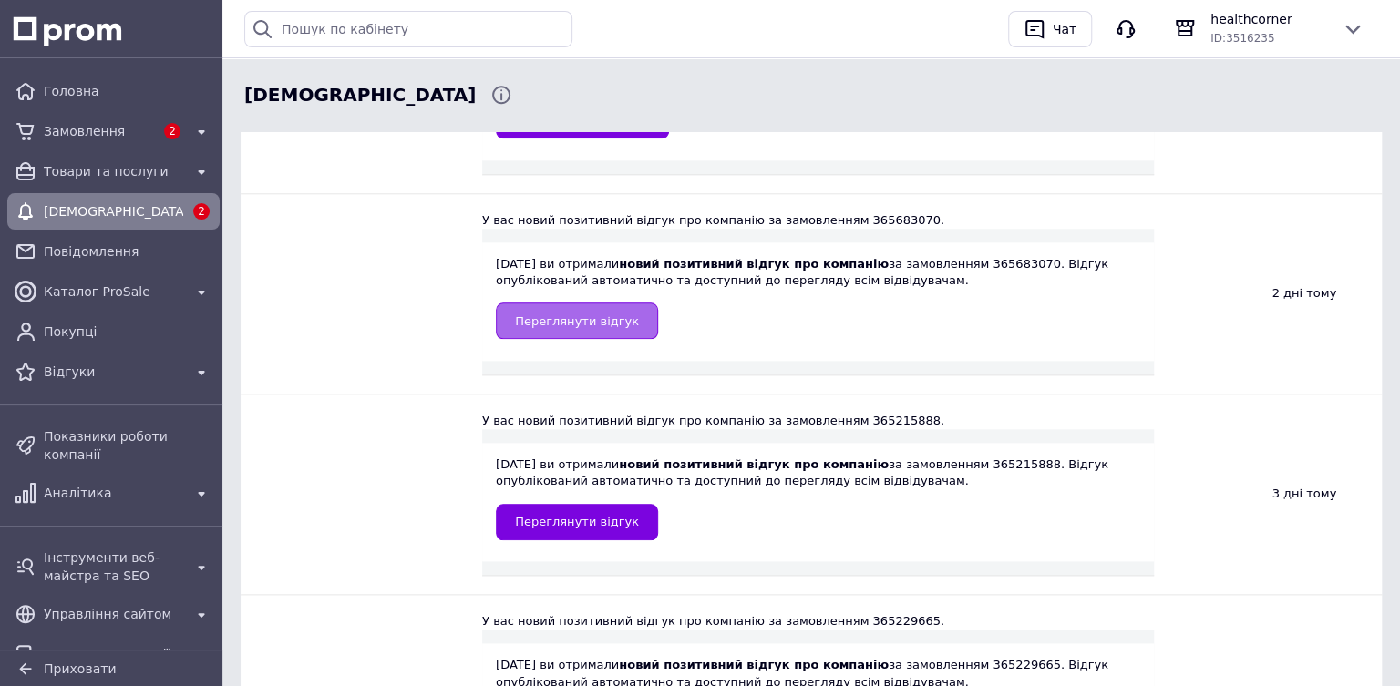
click at [512, 305] on link "Переглянути відгук" at bounding box center [577, 320] width 162 height 36
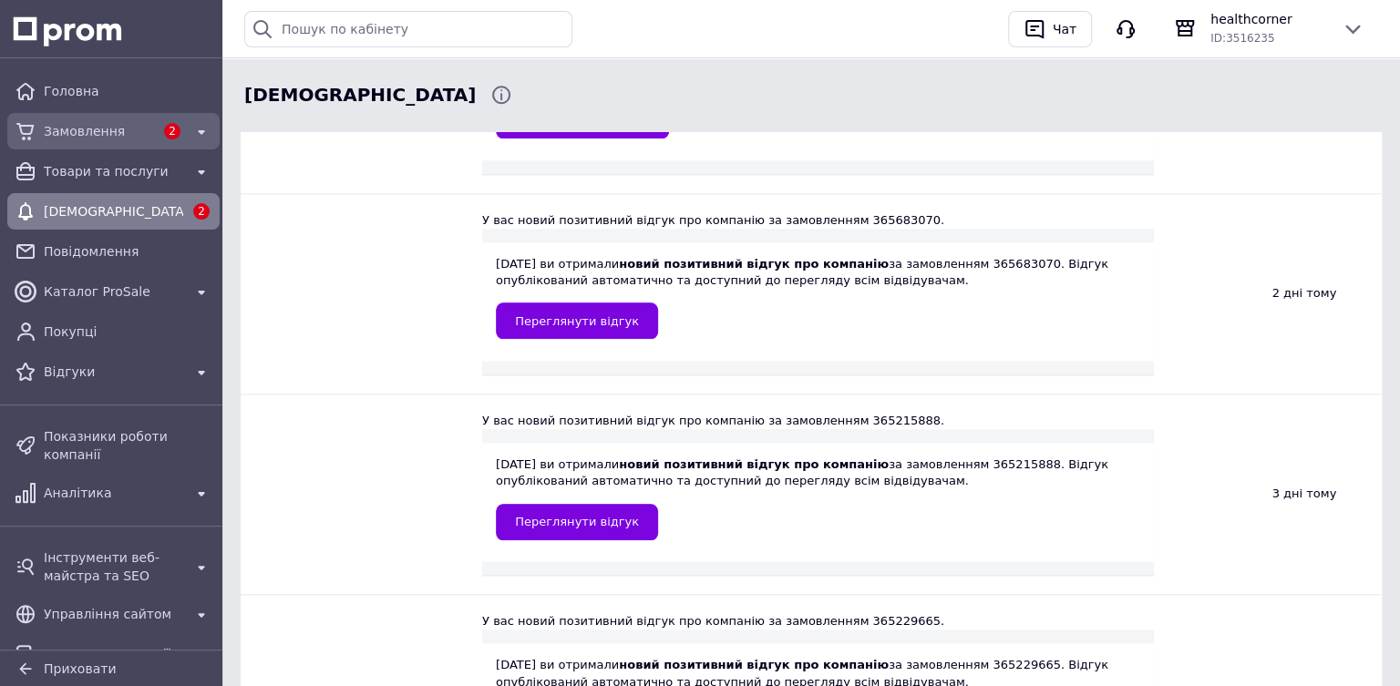
click at [48, 133] on span "Замовлення" at bounding box center [99, 131] width 110 height 18
